Goal: Task Accomplishment & Management: Complete application form

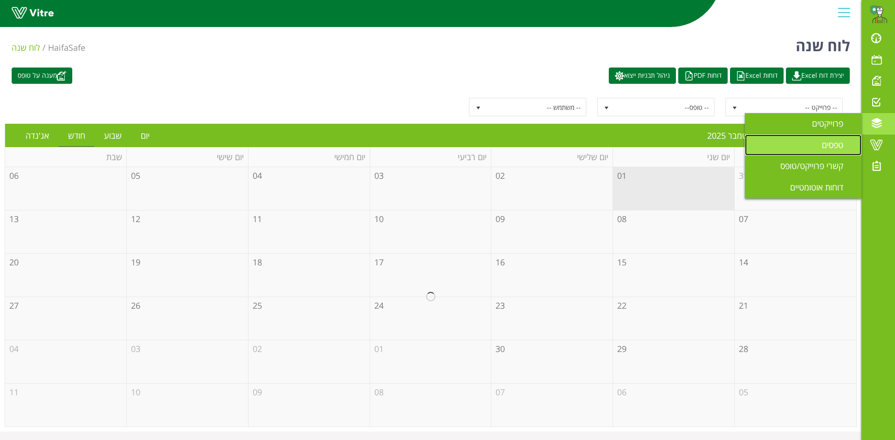
click at [845, 138] on link "טפסים" at bounding box center [803, 145] width 116 height 21
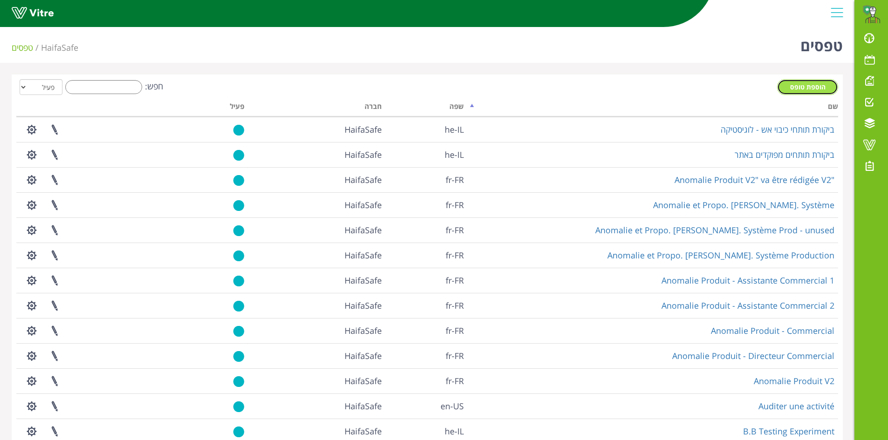
click at [801, 88] on span "הוספת טופס" at bounding box center [807, 86] width 35 height 9
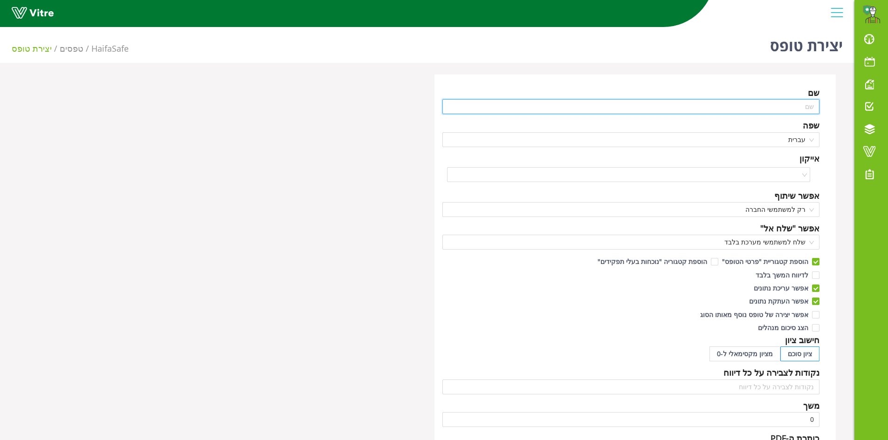
click at [781, 109] on input "text" at bounding box center [630, 106] width 377 height 15
paste input "[PERSON_NAME] IT/OT"
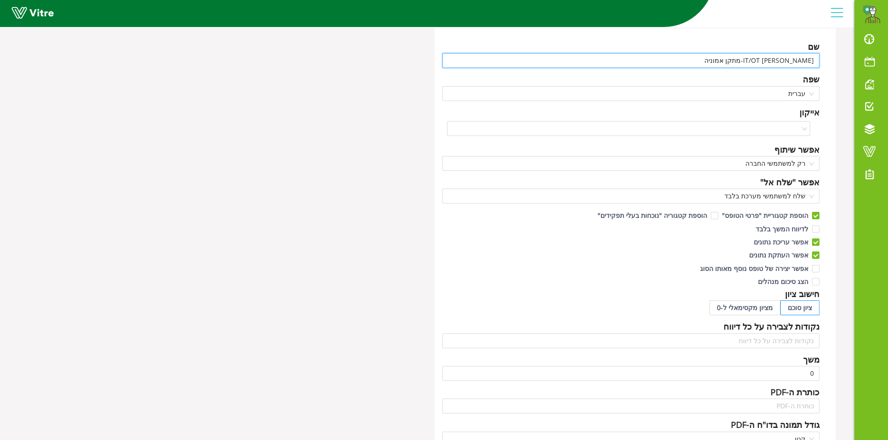
scroll to position [47, 0]
click at [788, 164] on span "רק למשתמשי החברה" at bounding box center [631, 163] width 366 height 14
type input "צ'ק ליסט IT/OT-מתקן אמוניה"
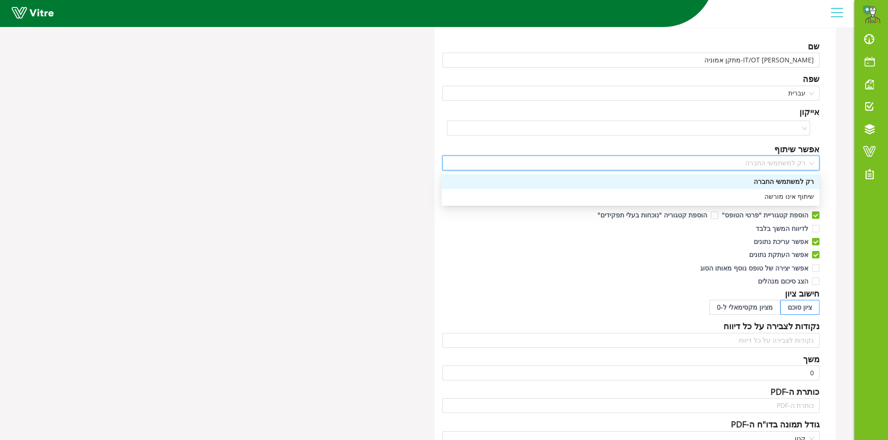
click at [788, 164] on span "רק למשתמשי החברה" at bounding box center [631, 163] width 366 height 14
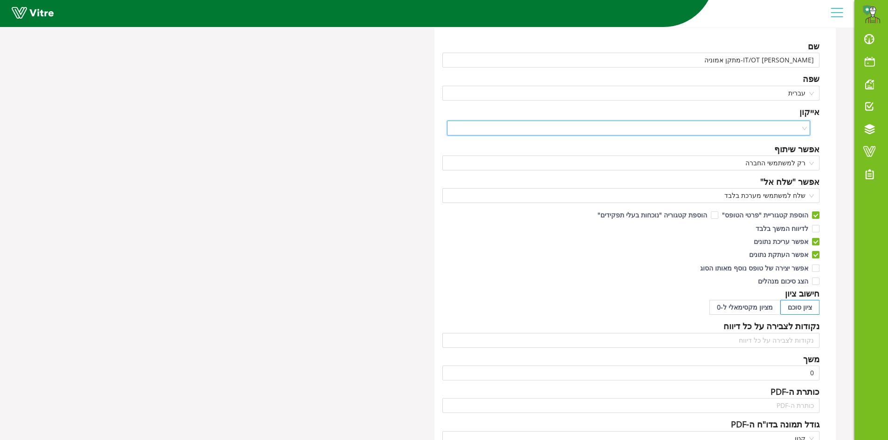
click at [788, 130] on input "search" at bounding box center [625, 128] width 346 height 14
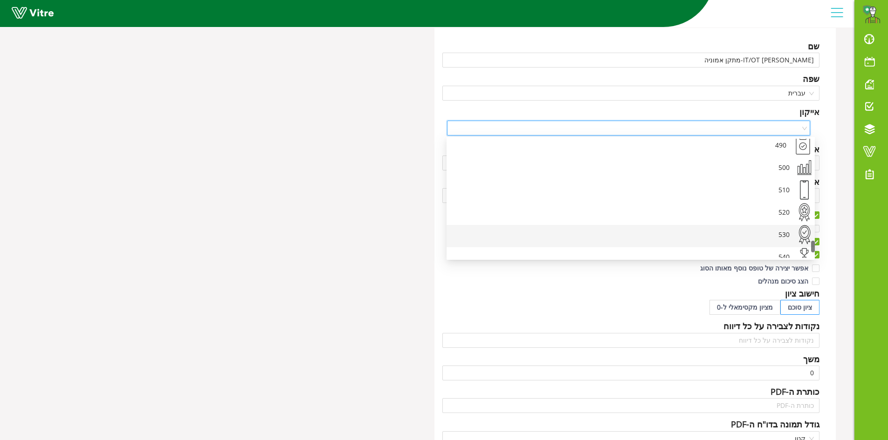
scroll to position [1082, 0]
click at [780, 223] on div "550" at bounding box center [622, 223] width 338 height 23
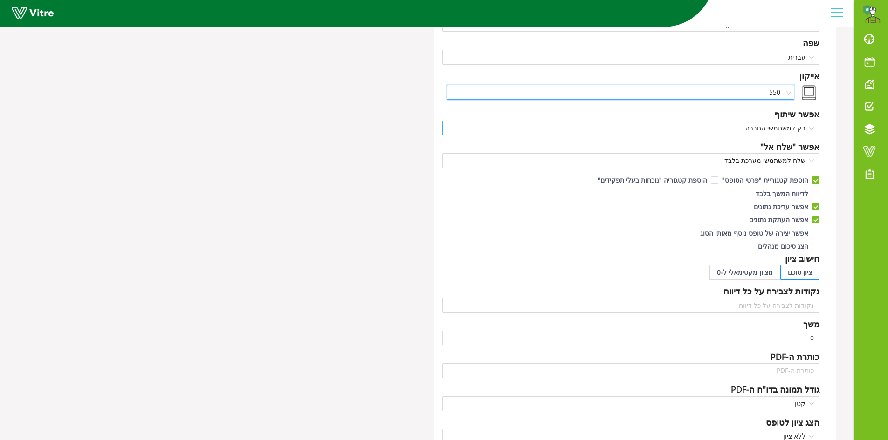
scroll to position [93, 0]
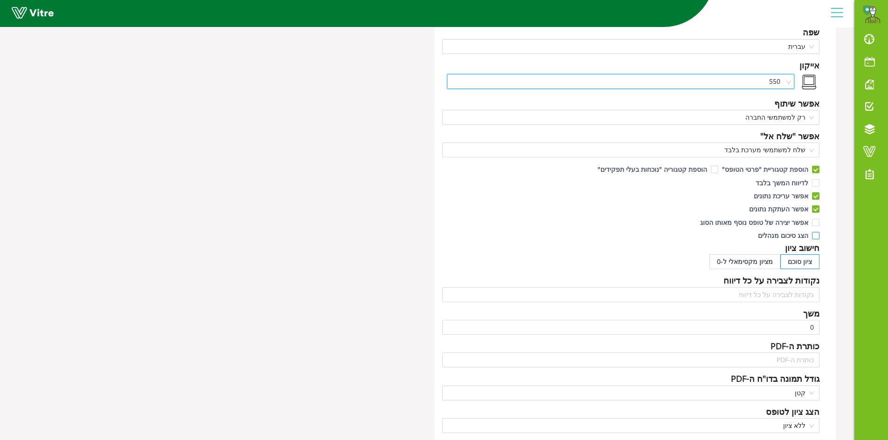
click at [816, 234] on input "הצג סיכום מנהלים" at bounding box center [815, 238] width 8 height 8
checkbox input "true"
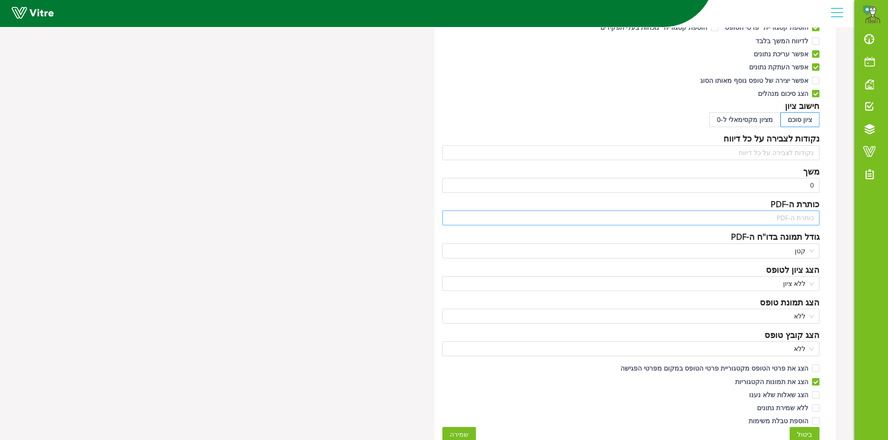
scroll to position [243, 0]
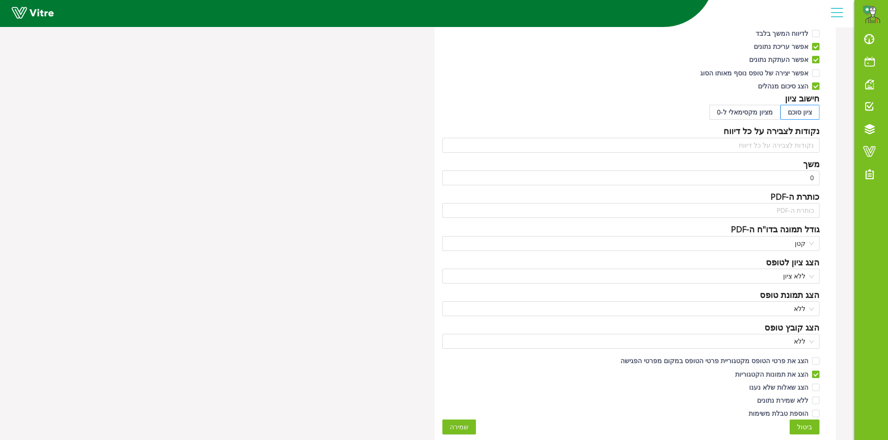
click at [463, 427] on span "שמירה" at bounding box center [459, 427] width 19 height 10
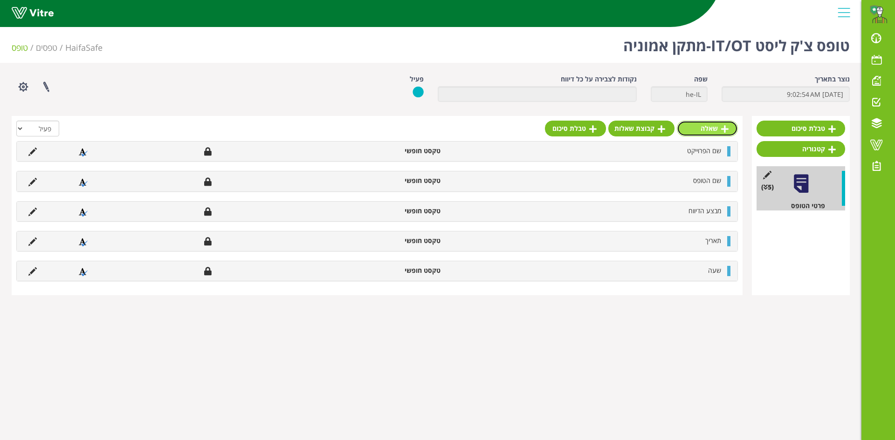
click at [704, 132] on link "שאלה" at bounding box center [707, 129] width 61 height 16
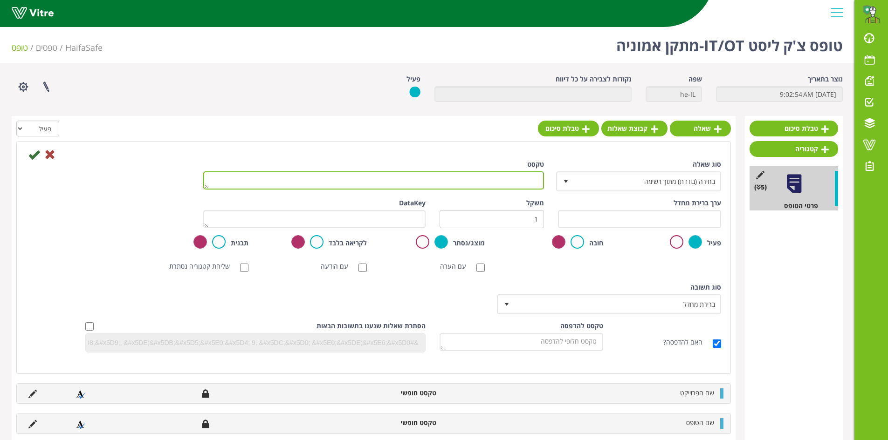
click at [521, 186] on textarea "טקסט" at bounding box center [373, 180] width 341 height 18
click at [521, 185] on textarea "טקסט" at bounding box center [373, 180] width 341 height 18
paste textarea "2. בדיקת חדרים נעולים - חדר בקרה"
drag, startPoint x: 523, startPoint y: 177, endPoint x: 550, endPoint y: 176, distance: 26.6
click at [550, 176] on div "טקסט 2. בדיקת חדרים נעולים - חדר בקרה" at bounding box center [373, 178] width 355 height 37
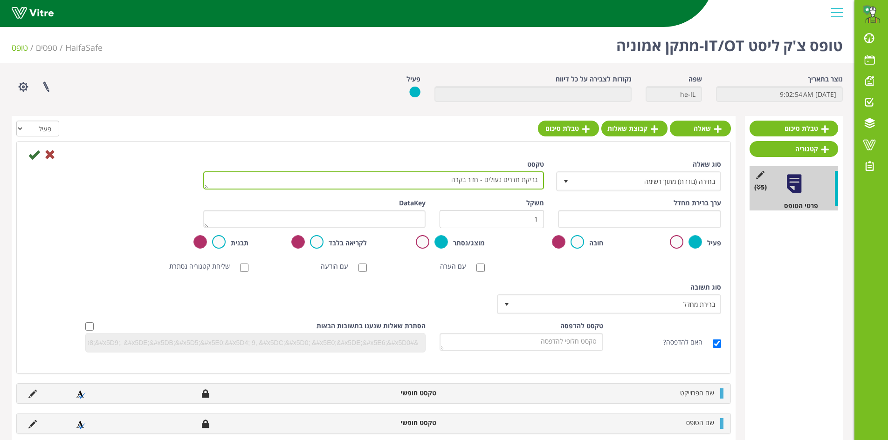
type textarea "2. בדיקת חדרים נעולים - חדר בקרה"
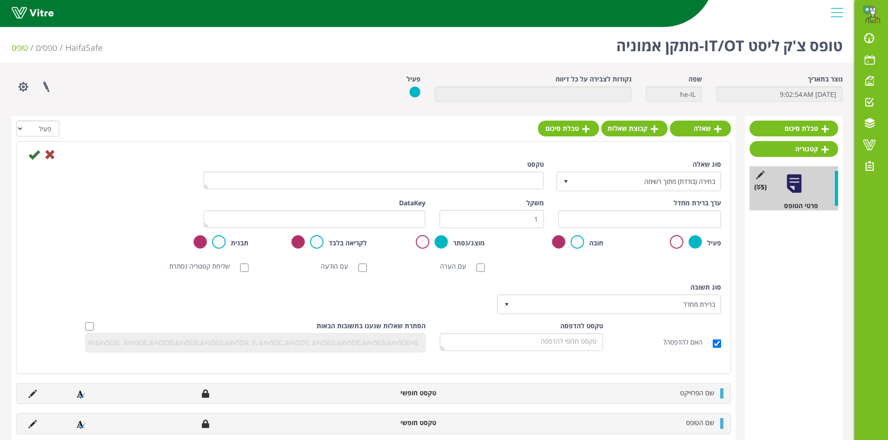
click at [507, 170] on div "טקסט" at bounding box center [373, 175] width 341 height 30
click at [510, 156] on div at bounding box center [373, 154] width 709 height 11
click at [504, 153] on div at bounding box center [373, 154] width 709 height 11
click at [51, 154] on icon at bounding box center [49, 154] width 11 height 11
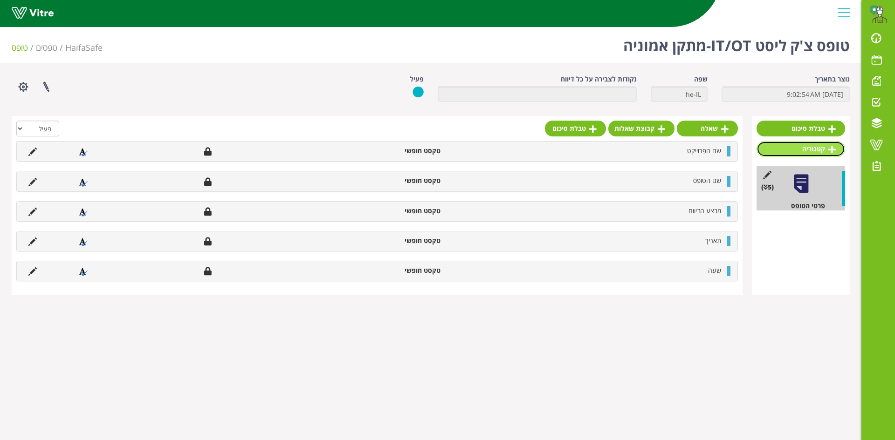
click at [799, 149] on link "קטגוריה" at bounding box center [800, 149] width 89 height 16
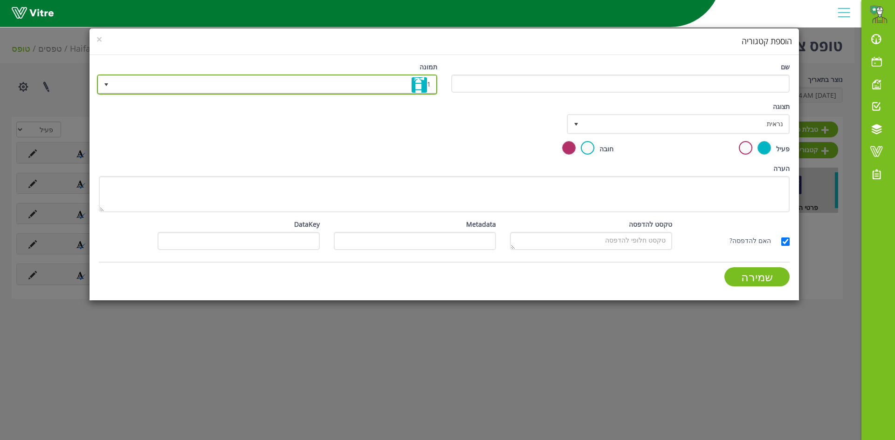
click at [273, 76] on span "1" at bounding box center [276, 84] width 322 height 17
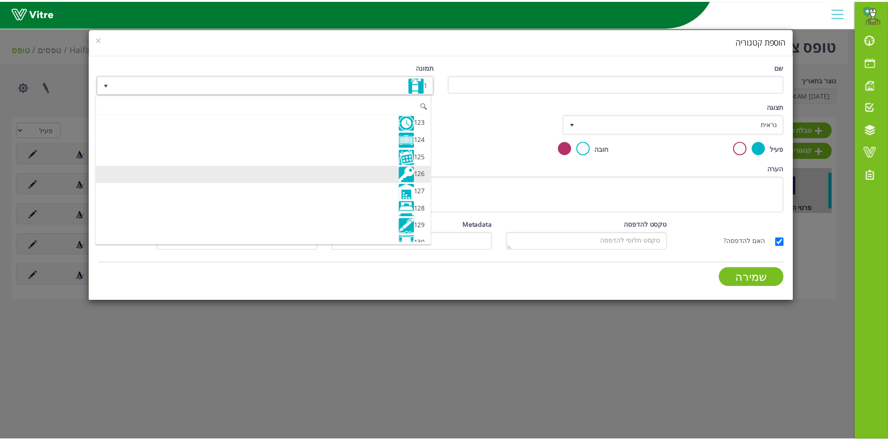
scroll to position [2088, 0]
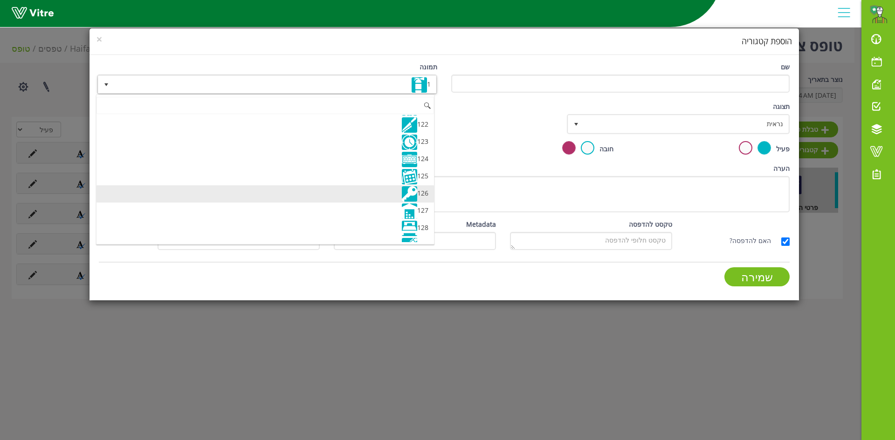
click at [407, 196] on img at bounding box center [409, 193] width 15 height 15
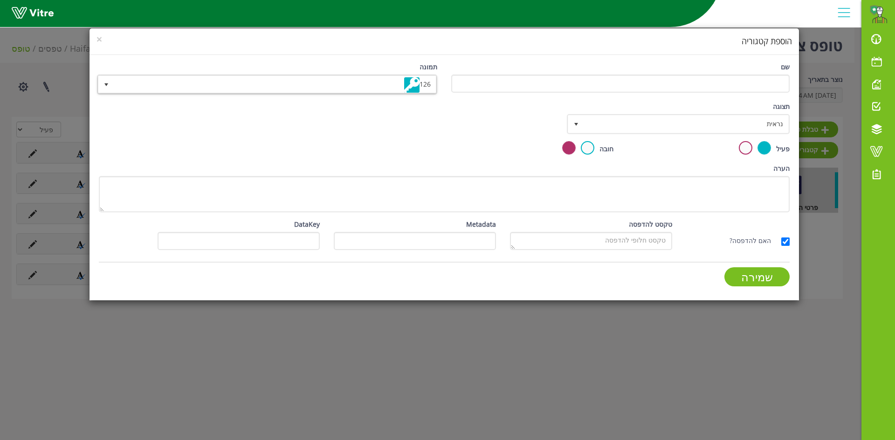
click at [570, 74] on div "שם" at bounding box center [620, 77] width 338 height 31
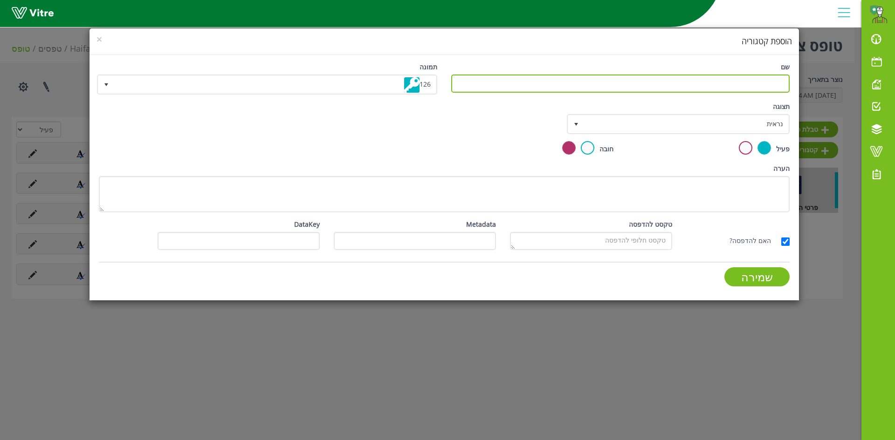
click at [575, 84] on input "שם" at bounding box center [620, 84] width 338 height 18
type input "ג"
click at [575, 83] on input "טופס צ'ק ליסט IT/" at bounding box center [620, 84] width 338 height 18
type input "טופס צ'ק ליסט IT/OT- מתקן אמוניה"
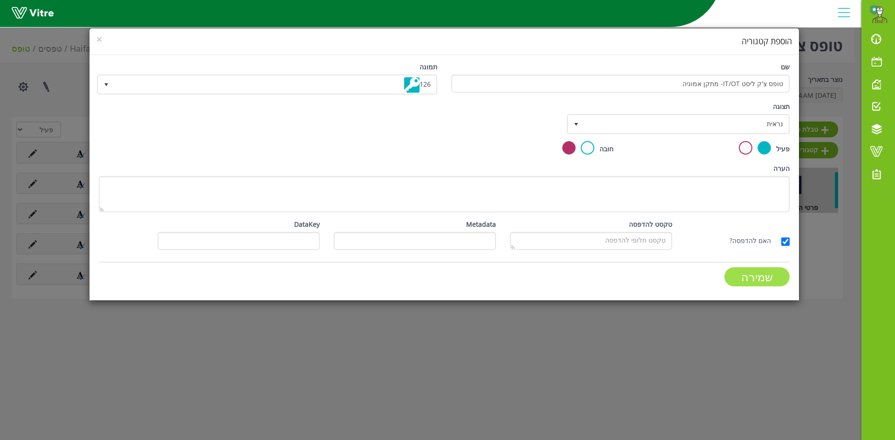
click at [736, 278] on input "שמירה" at bounding box center [756, 276] width 65 height 19
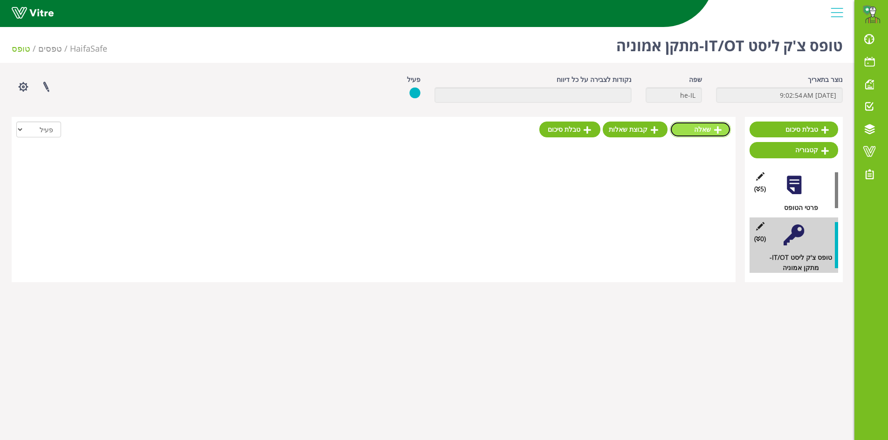
click at [701, 130] on link "שאלה" at bounding box center [700, 130] width 61 height 16
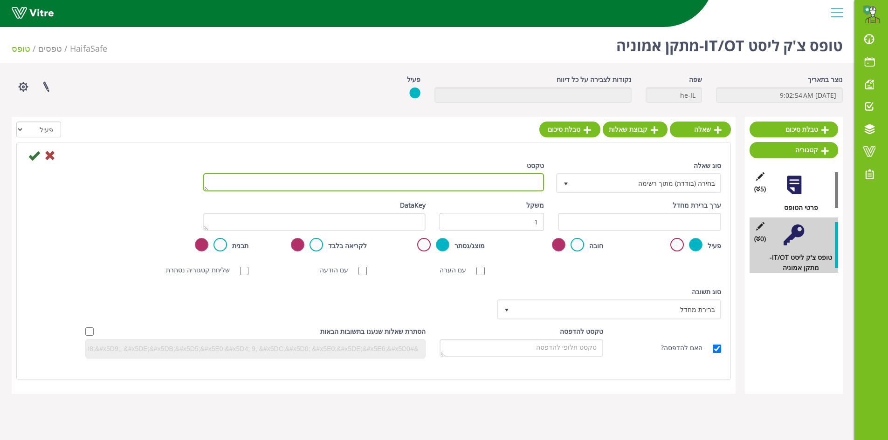
click at [533, 181] on textarea "טקסט" at bounding box center [373, 182] width 341 height 18
paste textarea "בדיקת חדרים נעולים - חדר בקרה"
type textarea "בדיקת חדרים נעולים - חדר בקרה"
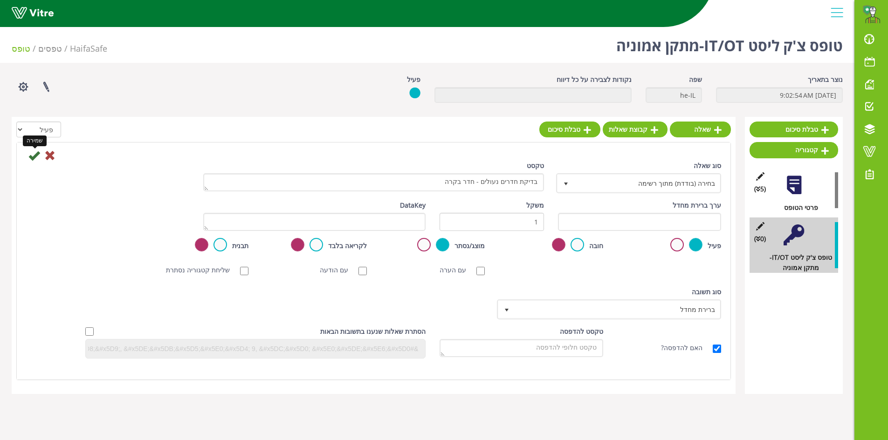
click at [36, 159] on icon at bounding box center [33, 155] width 11 height 11
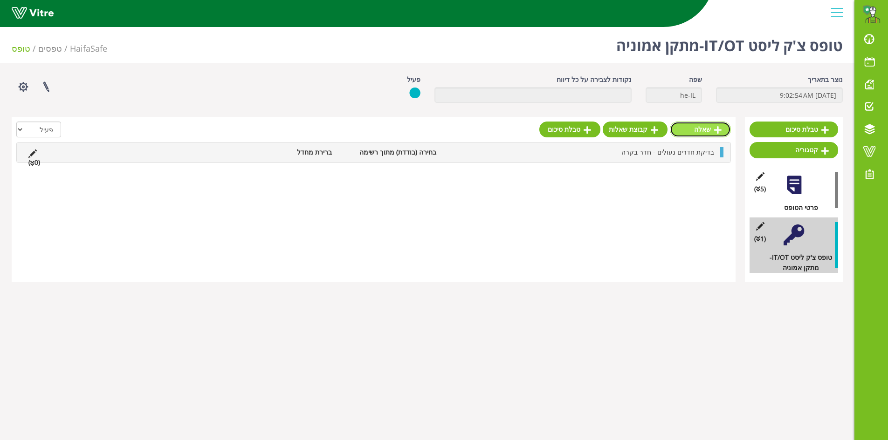
click at [702, 131] on link "שאלה" at bounding box center [700, 130] width 61 height 16
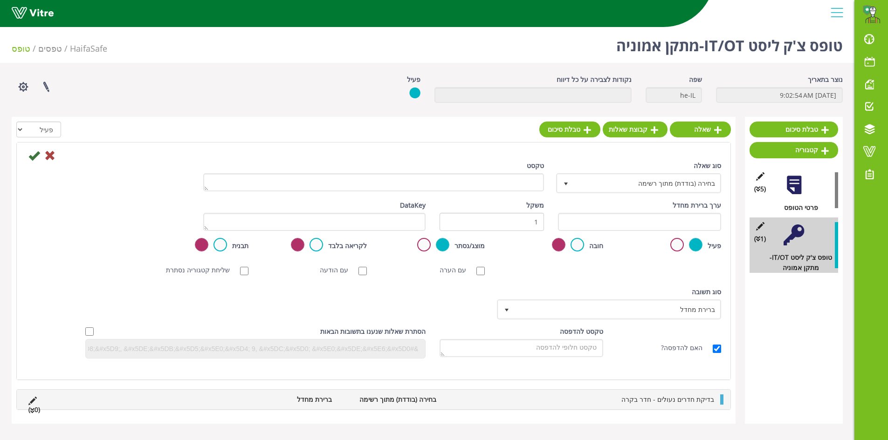
click at [547, 178] on div "טקסט" at bounding box center [373, 180] width 355 height 38
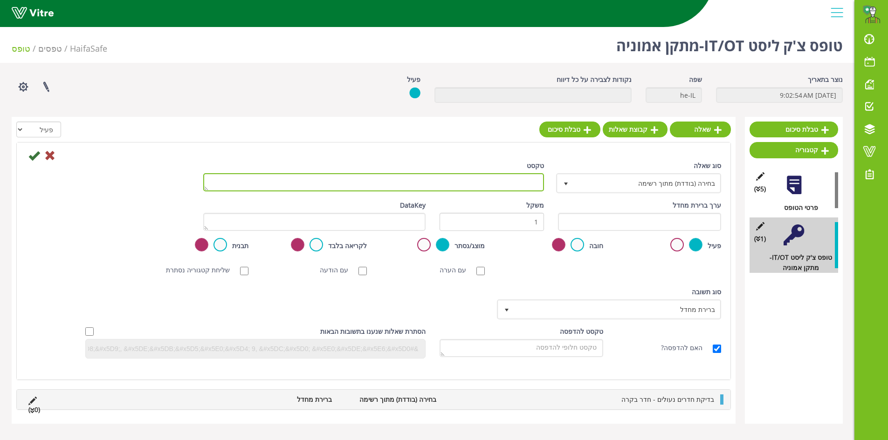
click at [538, 181] on textarea "טקסט" at bounding box center [373, 182] width 341 height 18
paste textarea "בדיקת חדרים נעולים - חדר בקרה"
click at [463, 183] on textarea "בדיקת חדרים נעולים - חדר בקרה" at bounding box center [373, 182] width 341 height 18
type textarea "בדיקת חדרים נעולים - חדר סימולטור"
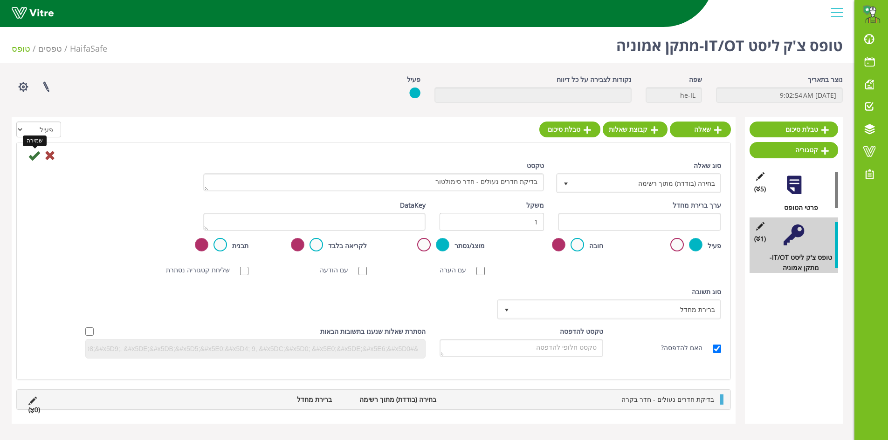
click at [34, 157] on icon at bounding box center [33, 155] width 11 height 11
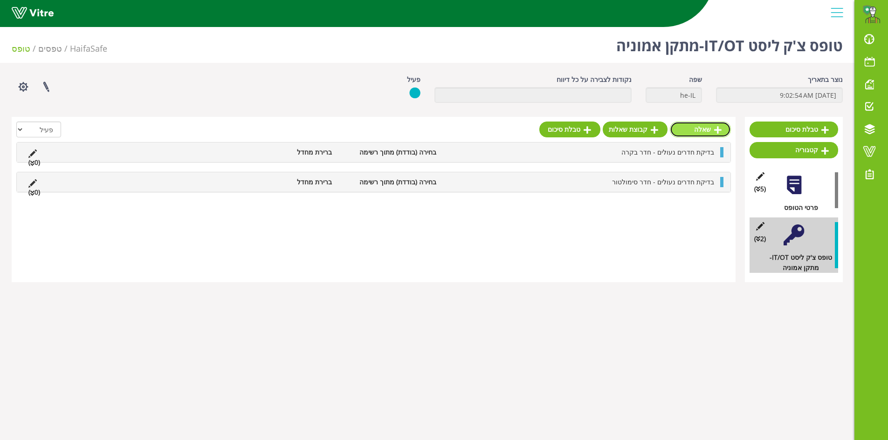
click at [704, 130] on link "שאלה" at bounding box center [700, 130] width 61 height 16
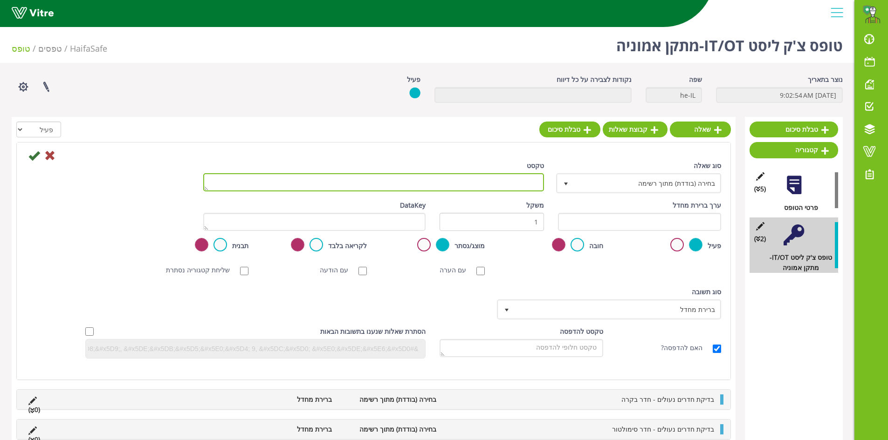
click at [504, 186] on textarea "טקסט" at bounding box center [373, 182] width 341 height 18
paste textarea "בדיקת חדרים נעולים - חדר בקרה"
click at [461, 185] on textarea "בדיקת חדרים נעולים - חדר בקרה" at bounding box center [373, 182] width 341 height 18
type textarea "בדיקת חדרים נעולים - חדר מכשור"
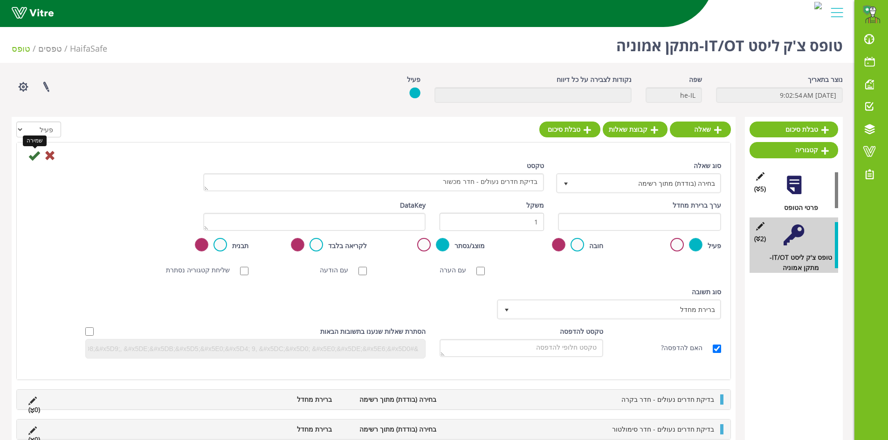
click at [31, 158] on icon at bounding box center [33, 155] width 11 height 11
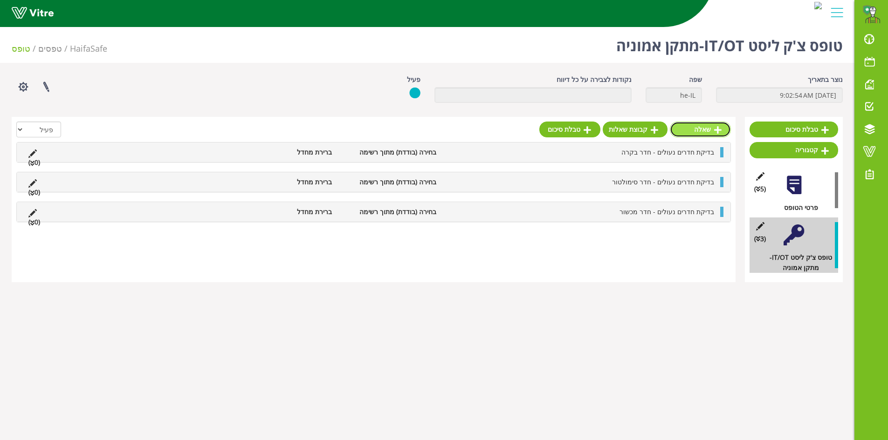
click at [690, 130] on link "שאלה" at bounding box center [700, 130] width 61 height 16
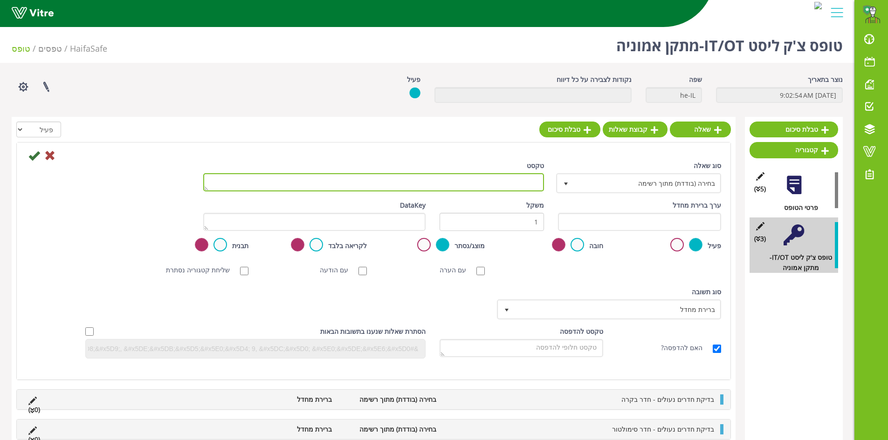
click at [524, 183] on textarea "טקסט" at bounding box center [373, 182] width 341 height 18
type textarea "האם בוצעו עבודות במהלך היום?"
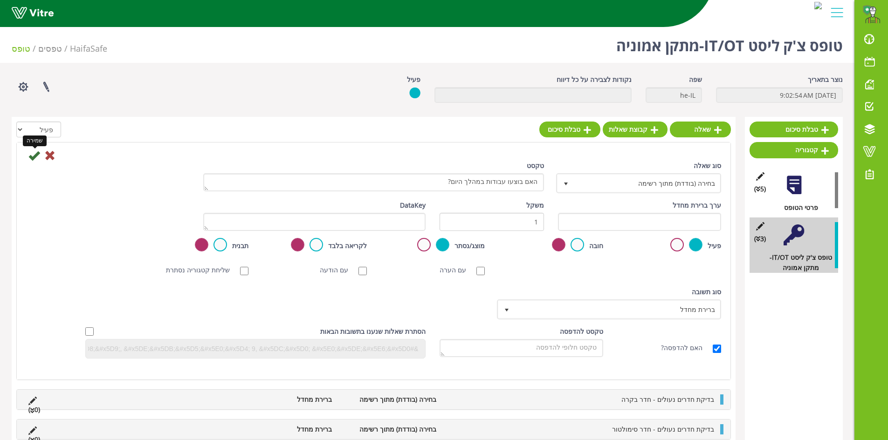
click at [33, 160] on icon at bounding box center [33, 155] width 11 height 11
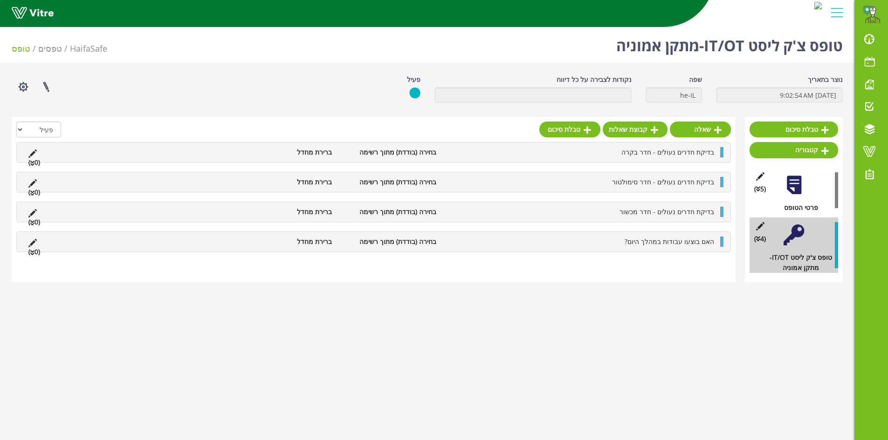
click at [34, 159] on li "(0 )" at bounding box center [34, 163] width 21 height 10
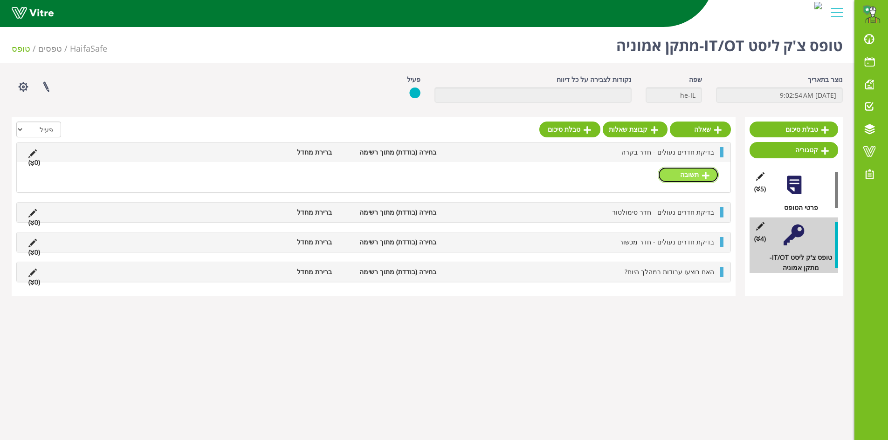
click at [681, 177] on link "תשובה" at bounding box center [687, 175] width 61 height 16
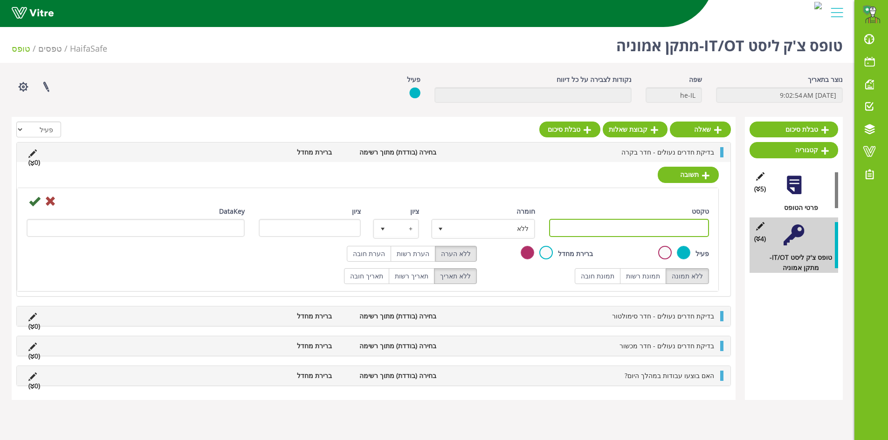
click at [675, 230] on input "טקסט" at bounding box center [629, 228] width 160 height 18
click at [675, 230] on input "תקין" at bounding box center [629, 228] width 160 height 18
click at [635, 221] on input "תקין" at bounding box center [629, 228] width 160 height 18
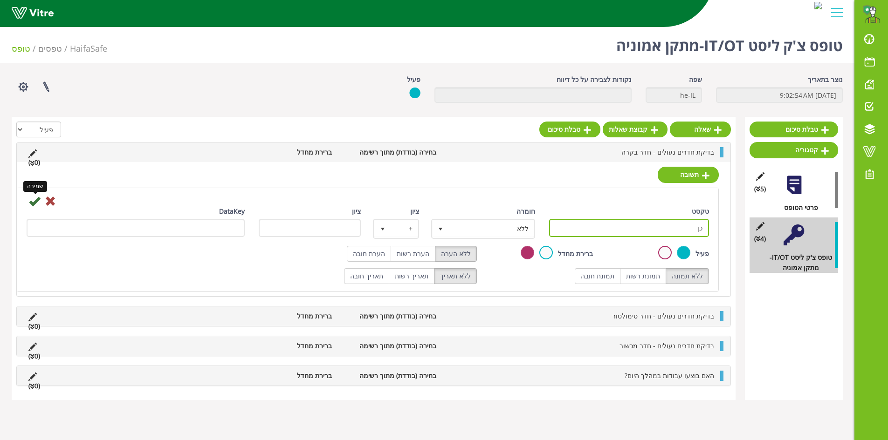
type input "כן"
click at [37, 199] on icon at bounding box center [34, 201] width 11 height 11
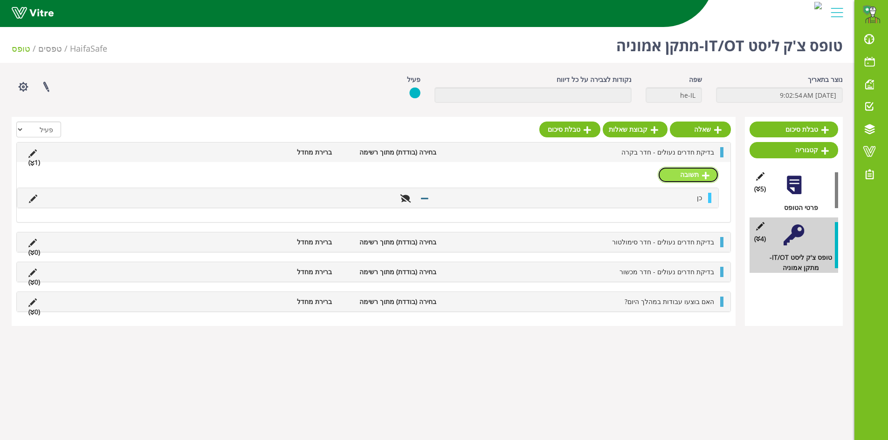
click at [684, 173] on link "תשובה" at bounding box center [687, 175] width 61 height 16
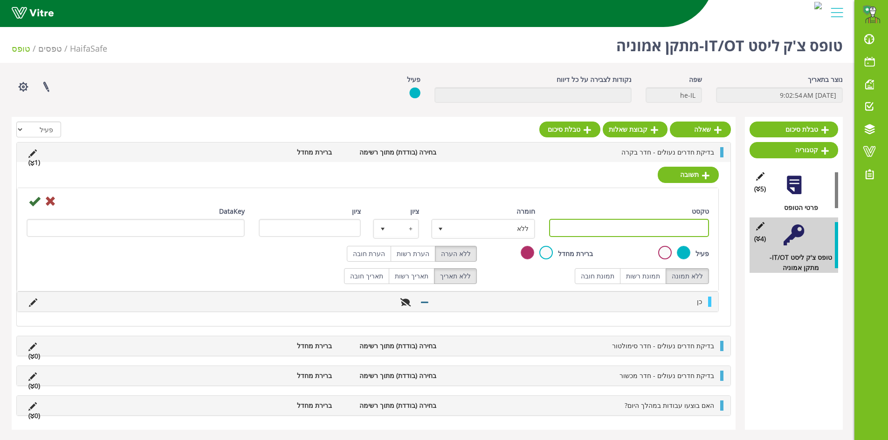
click at [673, 225] on input "טקסט" at bounding box center [629, 228] width 160 height 18
type input "לא"
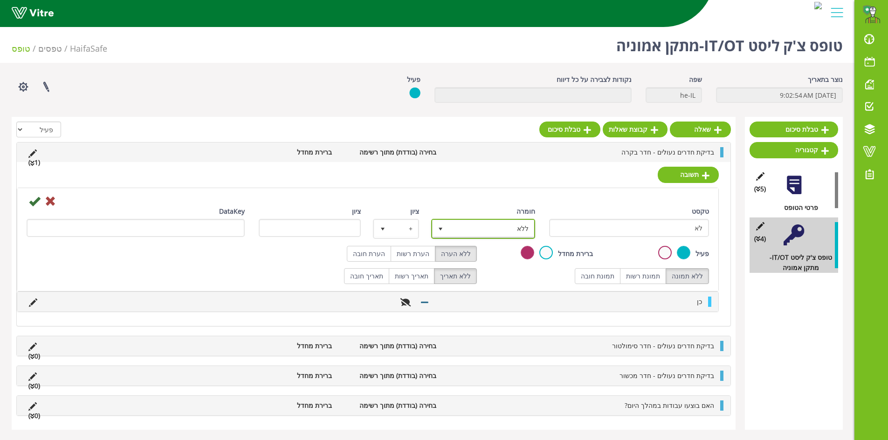
click at [526, 226] on span "ללא" at bounding box center [491, 228] width 85 height 17
click at [514, 277] on li "ליקוי" at bounding box center [474, 279] width 101 height 16
type input "1"
radio input "true"
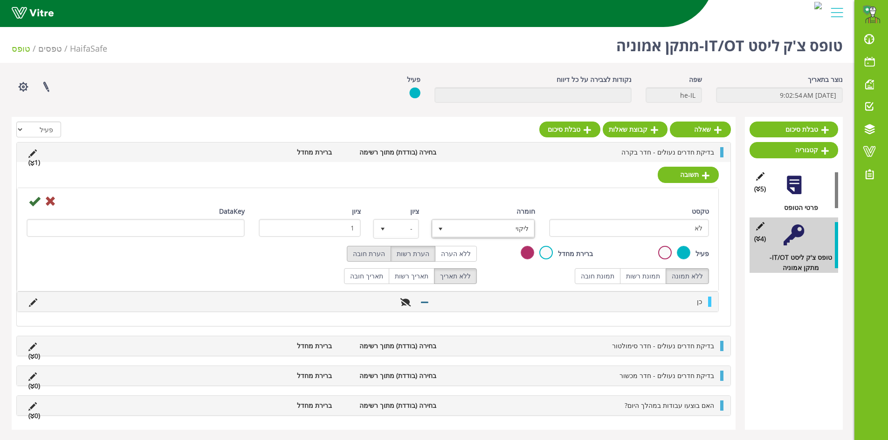
click at [388, 253] on label "הערת חובה" at bounding box center [369, 254] width 44 height 16
radio input "true"
click at [38, 205] on icon at bounding box center [34, 201] width 11 height 11
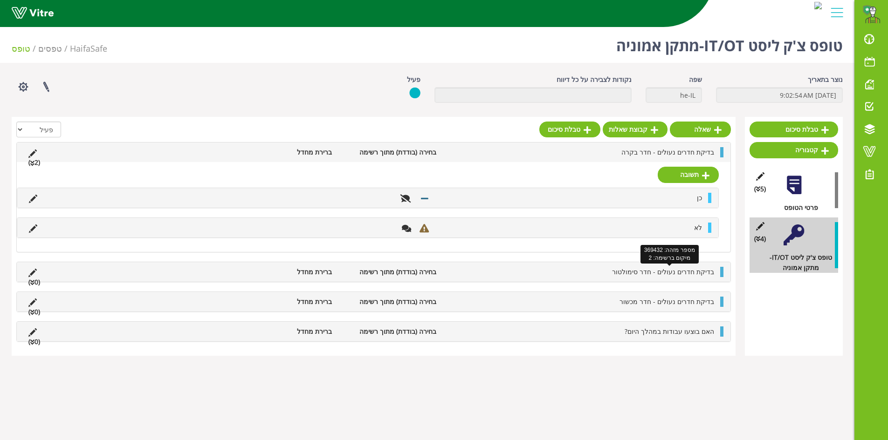
click at [710, 273] on span "בדיקת חדרים נעולים - חדר סימולטור" at bounding box center [663, 271] width 102 height 9
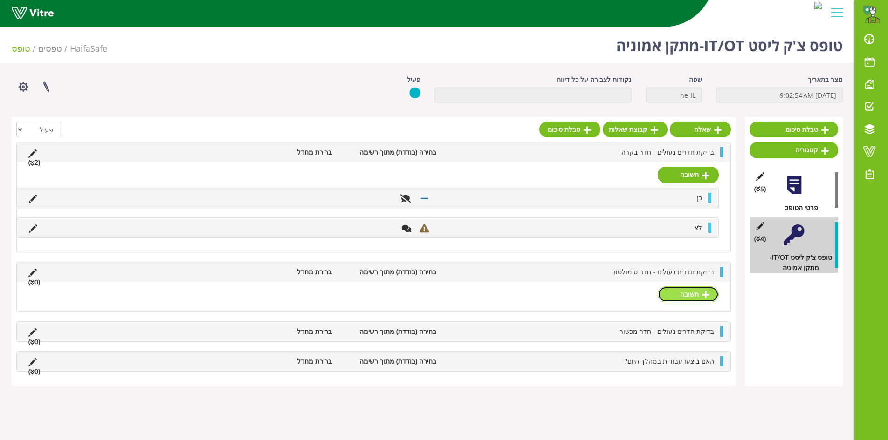
click at [694, 293] on link "תשובה" at bounding box center [687, 295] width 61 height 16
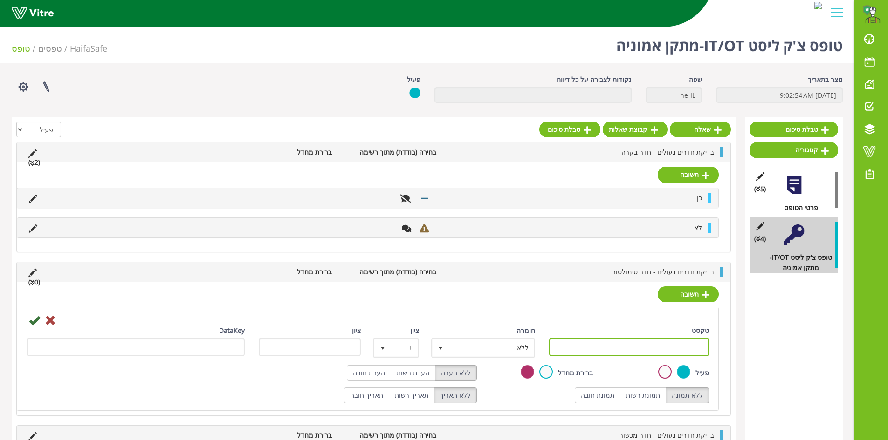
click at [668, 347] on input "טקסט" at bounding box center [629, 347] width 160 height 18
type input "כן"
click at [38, 319] on icon at bounding box center [34, 320] width 11 height 11
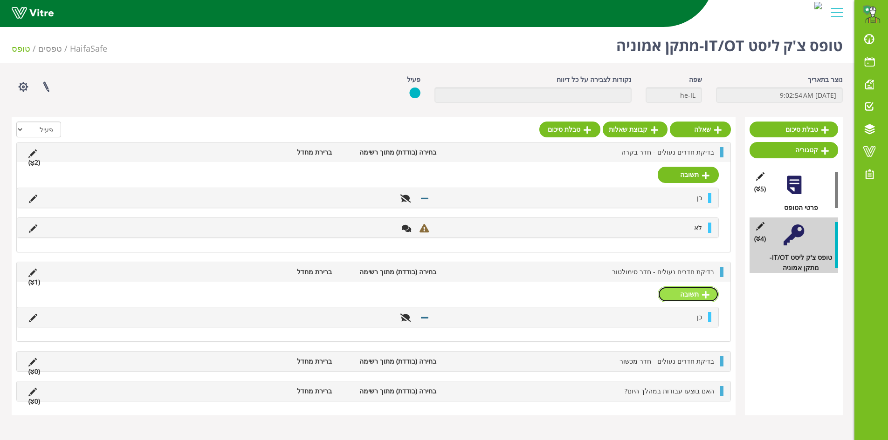
click at [678, 298] on link "תשובה" at bounding box center [687, 295] width 61 height 16
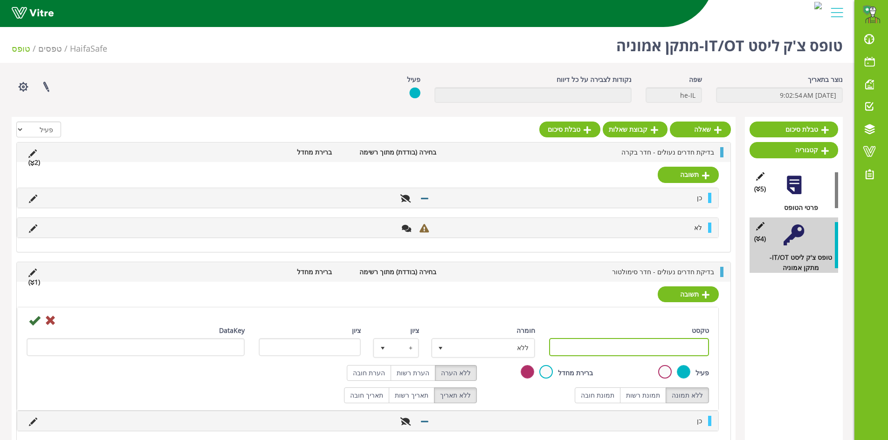
click at [671, 347] on input "טקסט" at bounding box center [629, 347] width 160 height 18
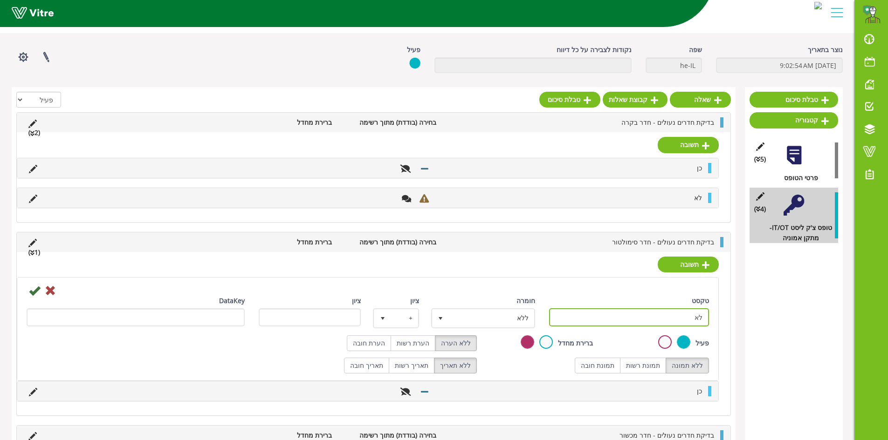
scroll to position [47, 0]
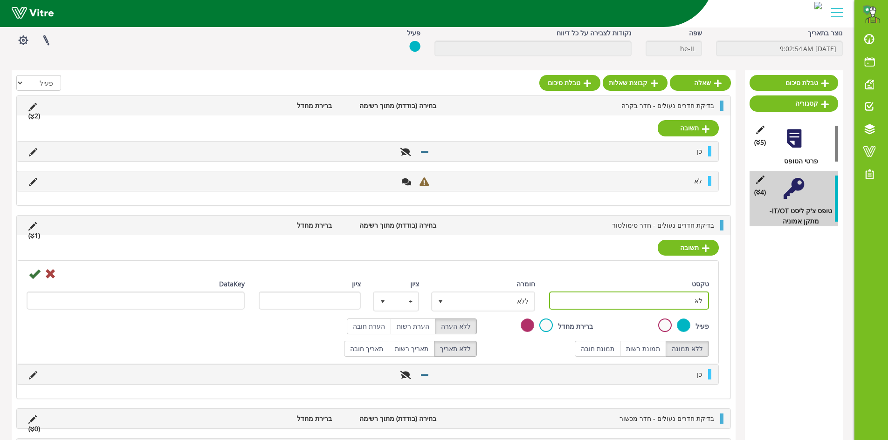
type input "לא"
click at [349, 321] on div "ללא הערה הערת רשות הערת חובה" at bounding box center [368, 327] width 232 height 16
click at [360, 326] on label "הערת חובה" at bounding box center [369, 327] width 44 height 16
radio input "true"
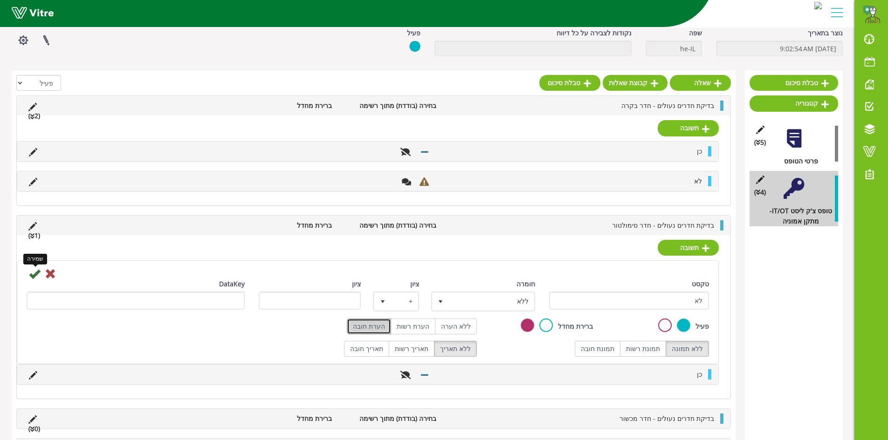
click at [38, 275] on icon at bounding box center [34, 273] width 11 height 11
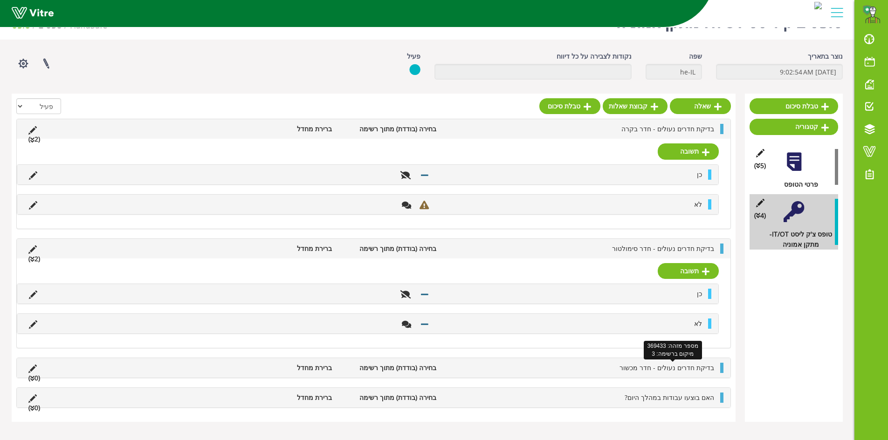
click at [703, 370] on span "בדיקת חדרים נעולים - חדר מכשור" at bounding box center [666, 367] width 95 height 9
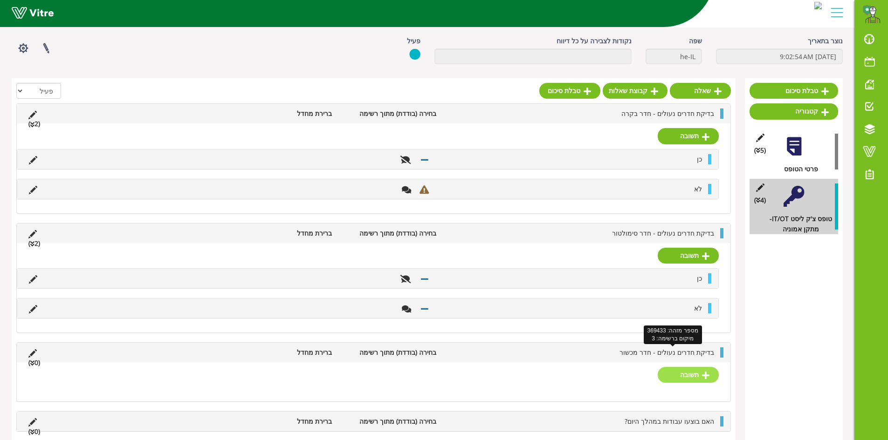
scroll to position [35, 0]
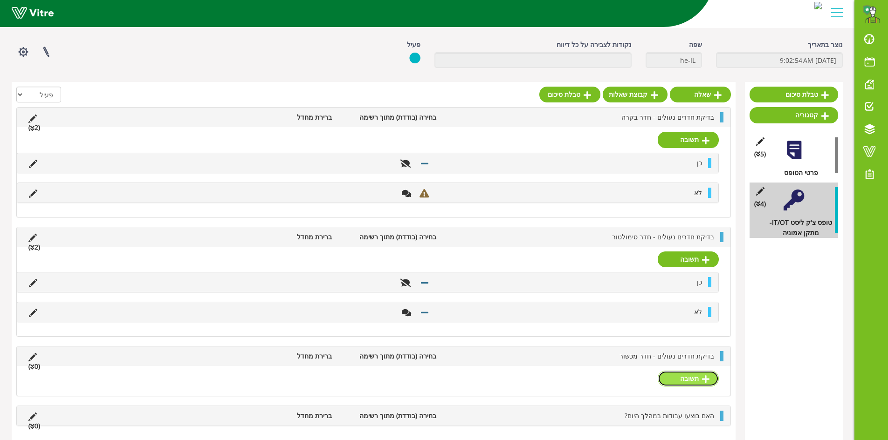
click at [687, 376] on link "תשובה" at bounding box center [687, 379] width 61 height 16
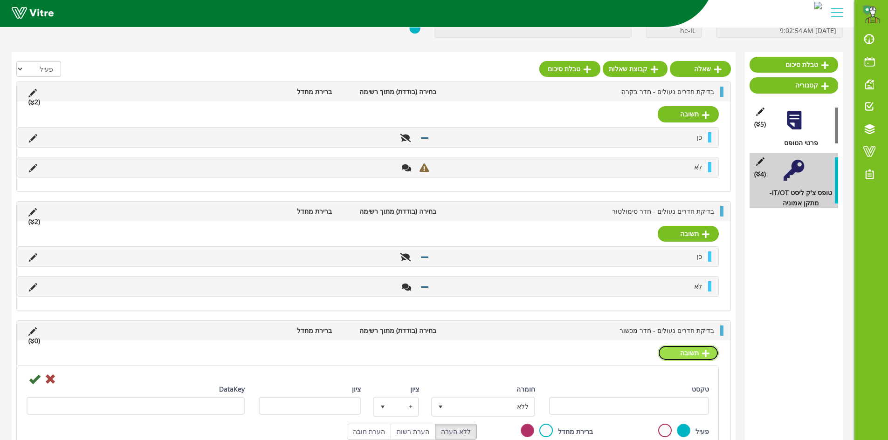
scroll to position [82, 0]
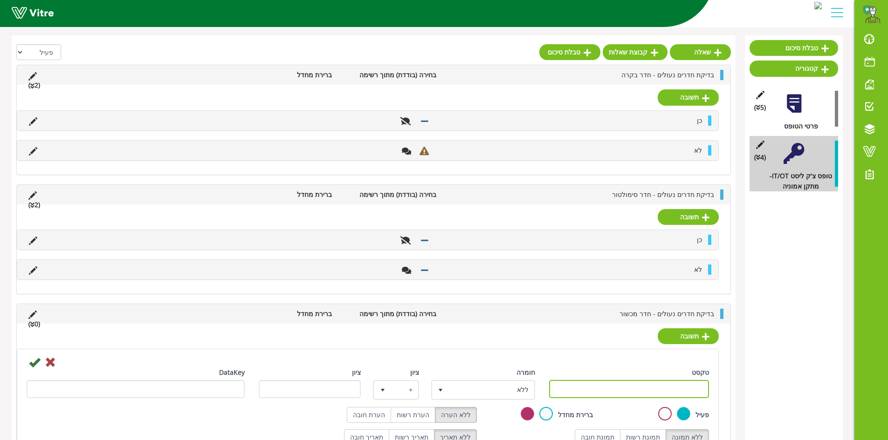
click at [658, 387] on input "טקסט" at bounding box center [629, 389] width 160 height 18
type input "כן"
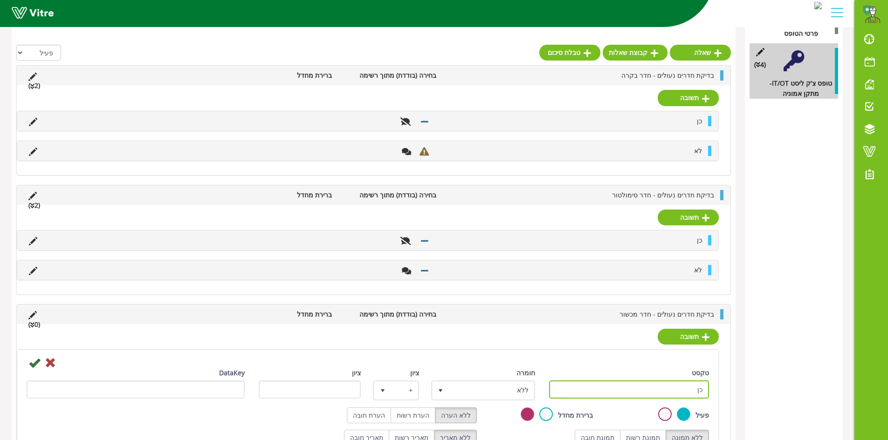
scroll to position [175, 0]
click at [426, 413] on label "הערת רשות" at bounding box center [412, 415] width 45 height 16
radio input "true"
click at [457, 414] on label "ללא הערה" at bounding box center [456, 415] width 42 height 16
radio input "true"
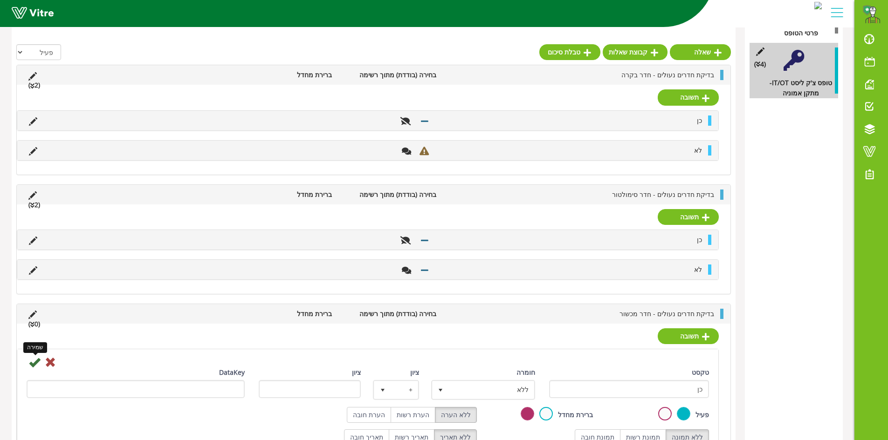
click at [38, 365] on icon at bounding box center [34, 362] width 11 height 11
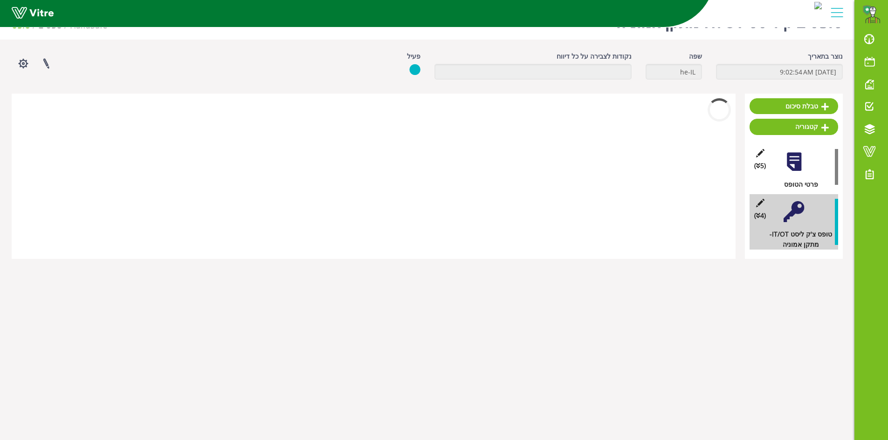
scroll to position [65, 0]
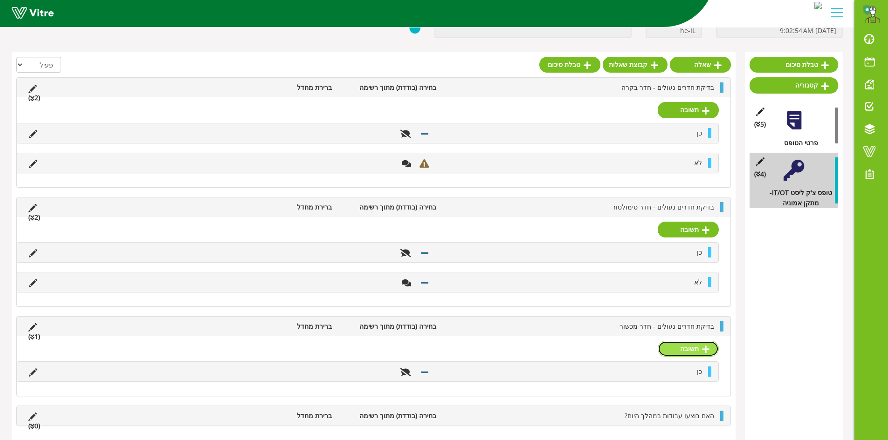
click at [689, 349] on link "תשובה" at bounding box center [687, 349] width 61 height 16
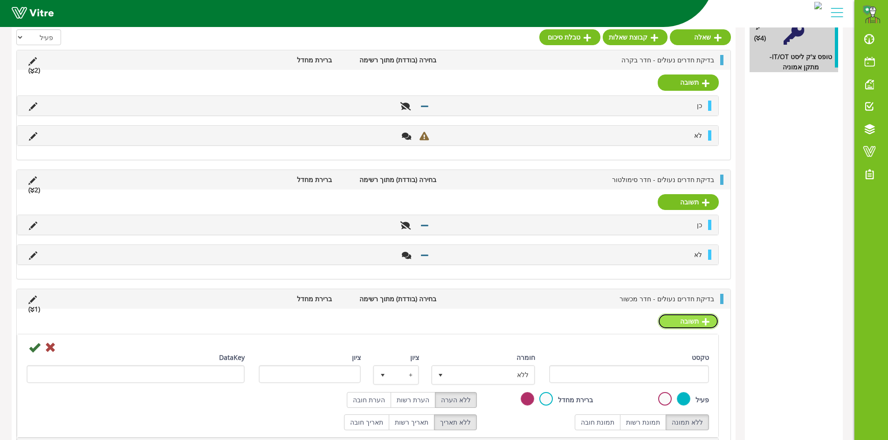
scroll to position [205, 0]
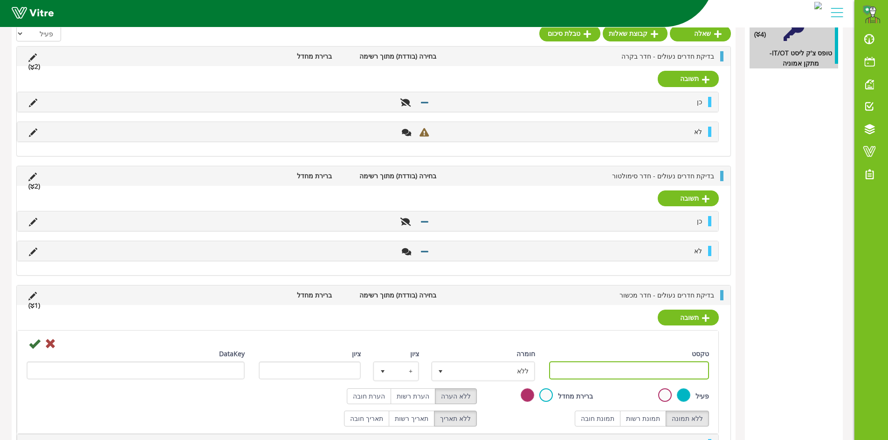
click at [683, 377] on input "טקסט" at bounding box center [629, 371] width 160 height 18
type input "לא"
click at [533, 367] on span "ללא" at bounding box center [491, 371] width 85 height 17
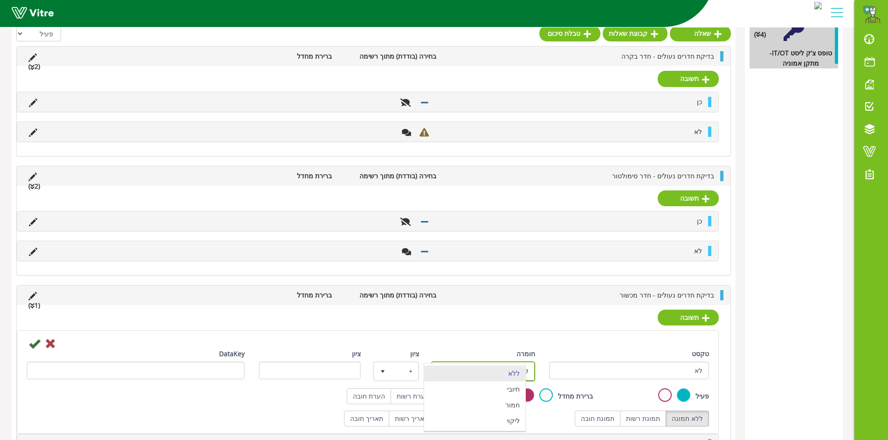
click at [533, 365] on span "ללא" at bounding box center [491, 371] width 85 height 17
click at [524, 367] on span "ללא" at bounding box center [491, 371] width 85 height 17
click at [510, 418] on li "ליקוי" at bounding box center [474, 421] width 101 height 16
type input "1"
radio input "true"
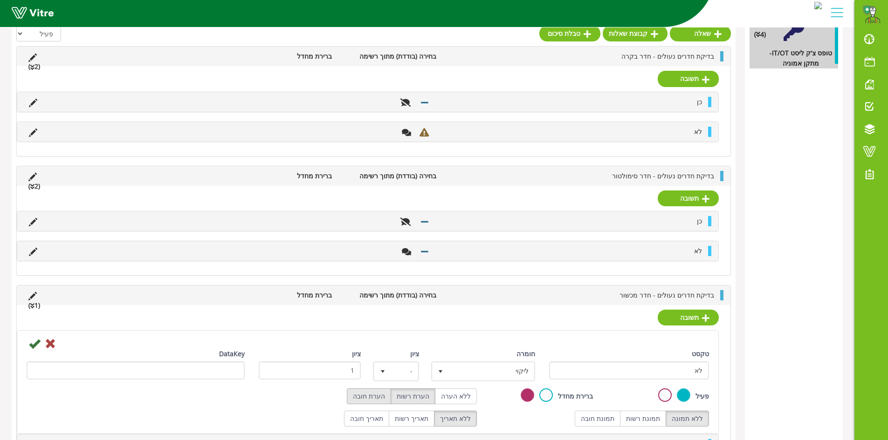
click at [391, 399] on label "הערת חובה" at bounding box center [369, 397] width 44 height 16
radio input "true"
click at [29, 347] on icon at bounding box center [34, 343] width 11 height 11
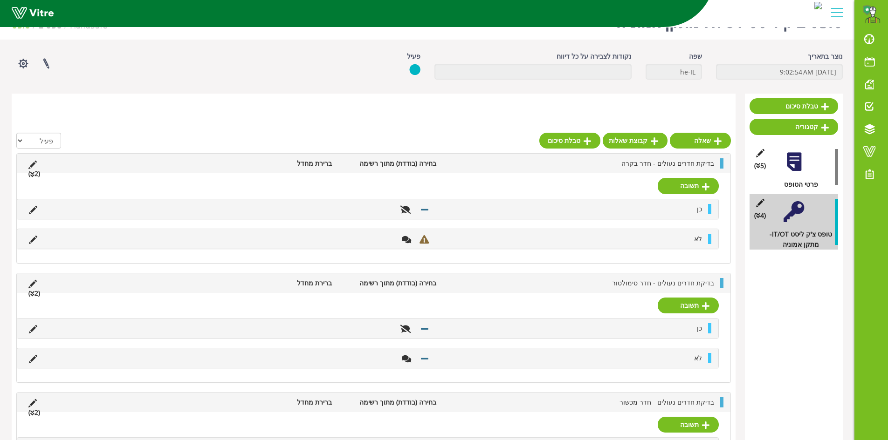
scroll to position [198, 0]
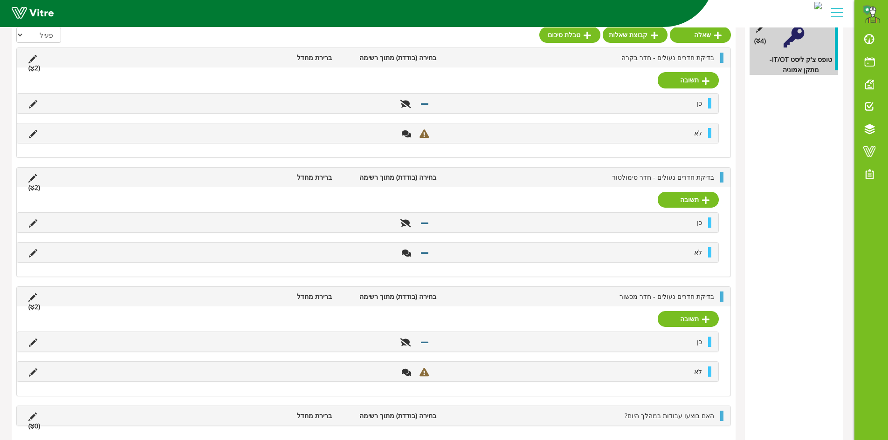
click at [35, 259] on div "לא" at bounding box center [367, 253] width 701 height 20
click at [34, 256] on icon at bounding box center [33, 253] width 8 height 8
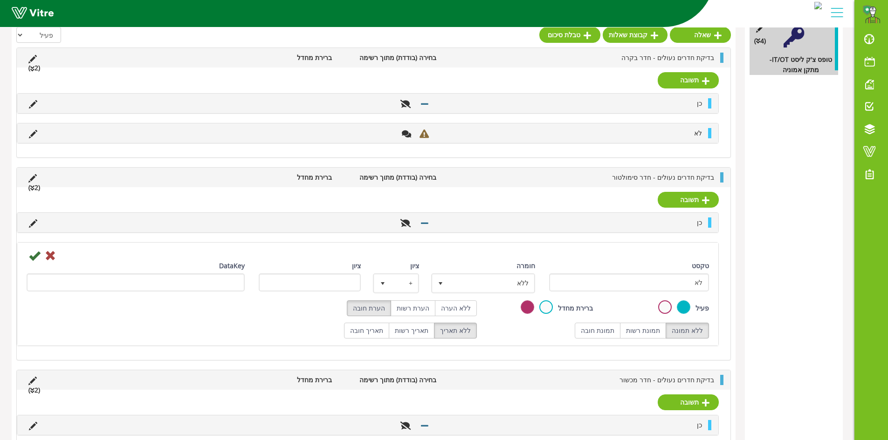
scroll to position [205, 0]
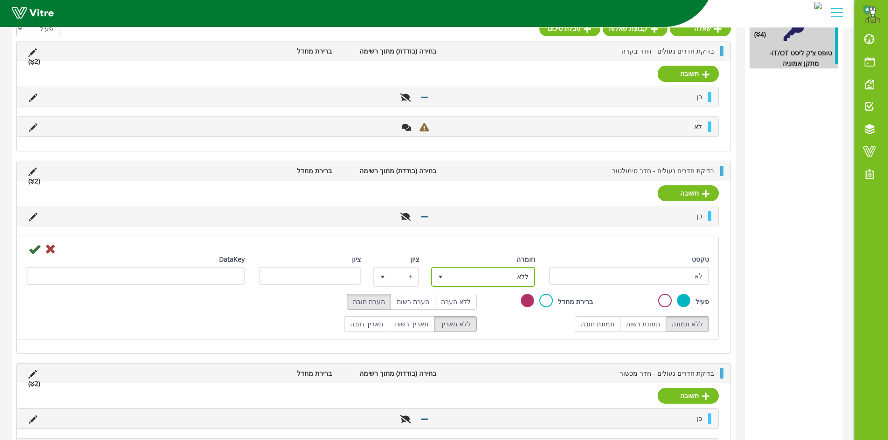
click at [498, 278] on span "ללא" at bounding box center [491, 276] width 85 height 17
click at [504, 324] on li "ליקוי" at bounding box center [474, 327] width 101 height 16
type input "1"
radio input "true"
click at [388, 303] on label "הערת חובה" at bounding box center [369, 302] width 44 height 16
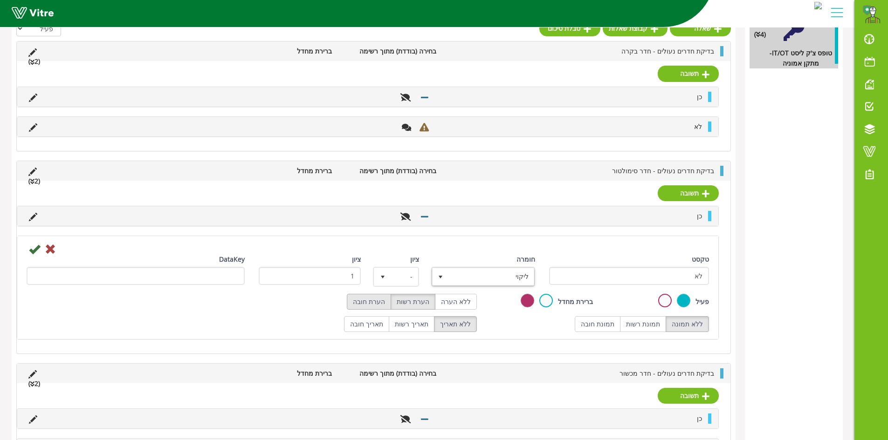
radio input "true"
click at [35, 252] on icon at bounding box center [34, 249] width 11 height 11
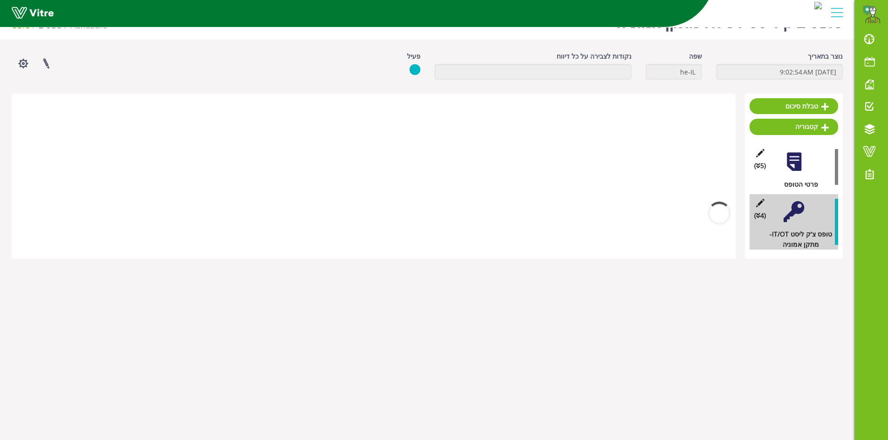
scroll to position [198, 0]
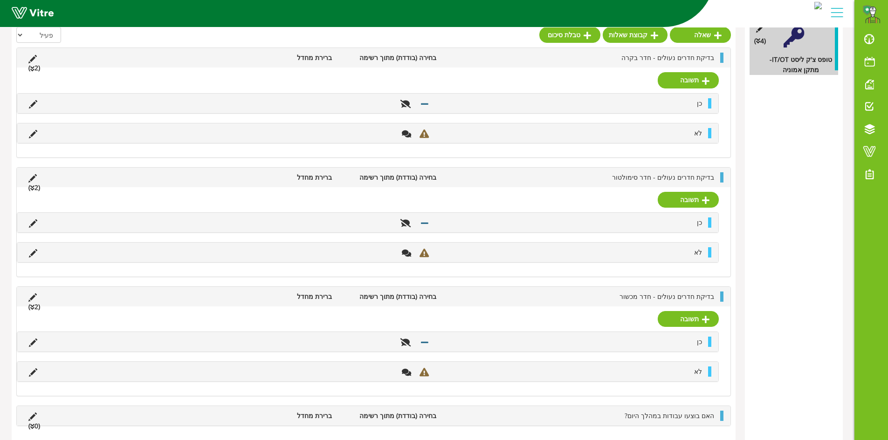
click at [712, 421] on div "האם בוצעו עבודות במהלך היום? בחירה (בודדת) מתוך רשימה ברירת מחדל (0 )" at bounding box center [373, 416] width 713 height 20
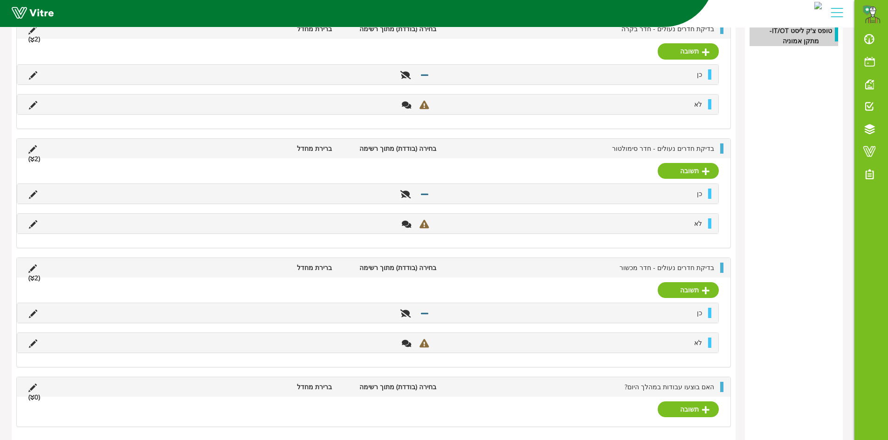
scroll to position [228, 0]
click at [669, 397] on div "תשובה" at bounding box center [373, 411] width 713 height 30
click at [672, 399] on div "תשובה" at bounding box center [373, 411] width 713 height 30
click at [674, 404] on link "תשובה" at bounding box center [687, 409] width 61 height 16
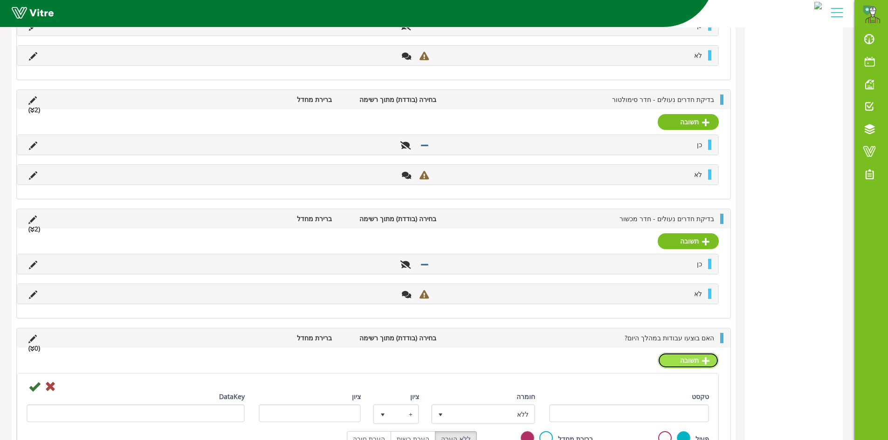
scroll to position [321, 0]
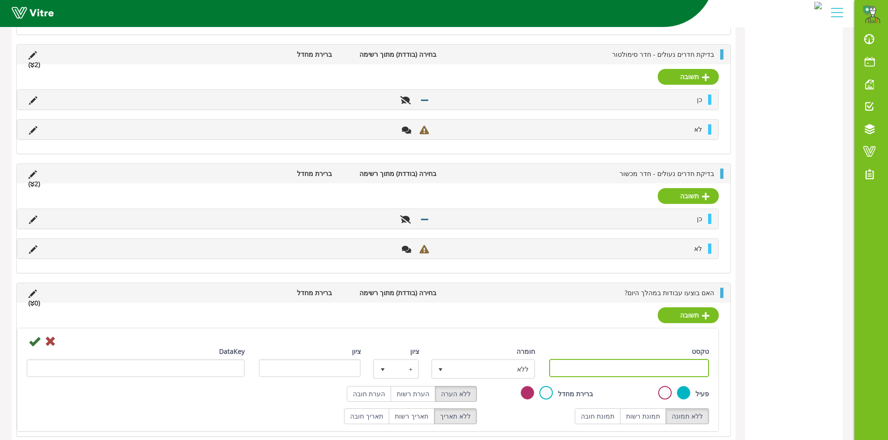
click at [639, 372] on input "טקסט" at bounding box center [629, 368] width 160 height 18
type input "כן"
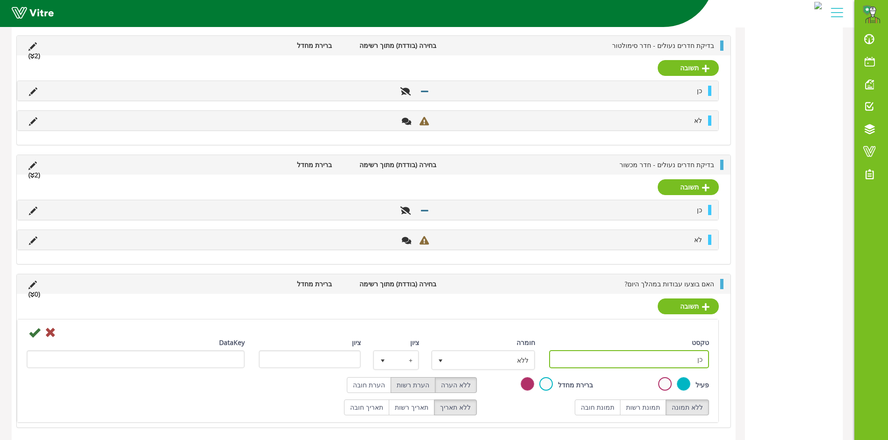
scroll to position [332, 0]
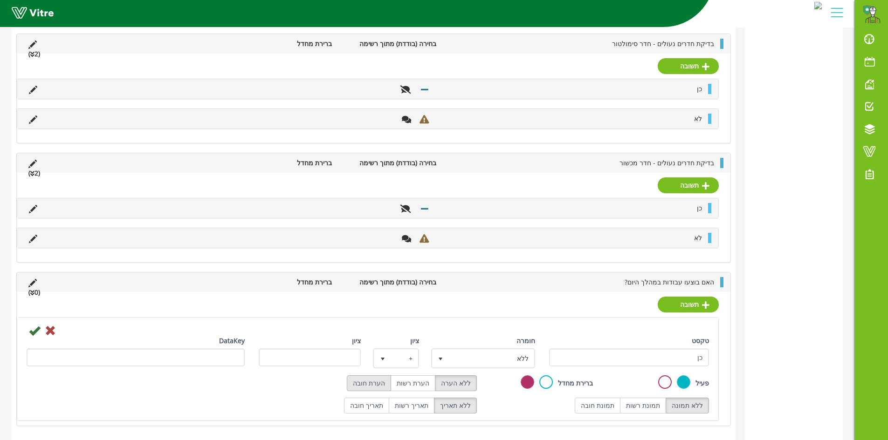
click at [388, 379] on label "הערת חובה" at bounding box center [369, 384] width 44 height 16
radio input "true"
click at [35, 334] on icon at bounding box center [34, 330] width 11 height 11
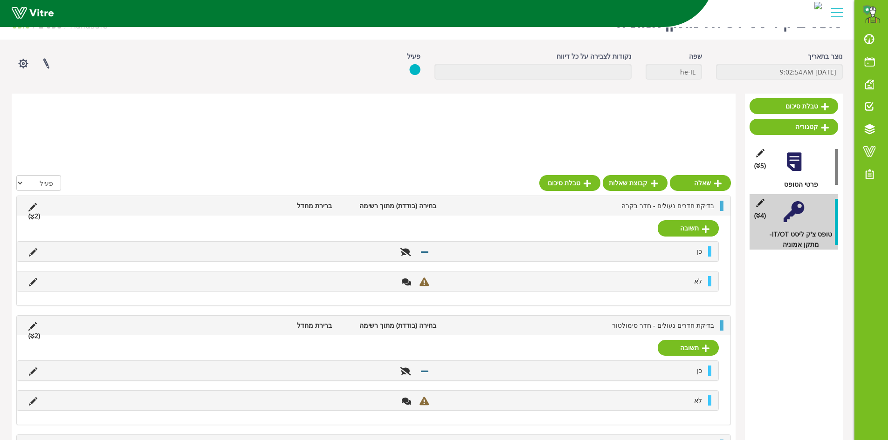
scroll to position [231, 0]
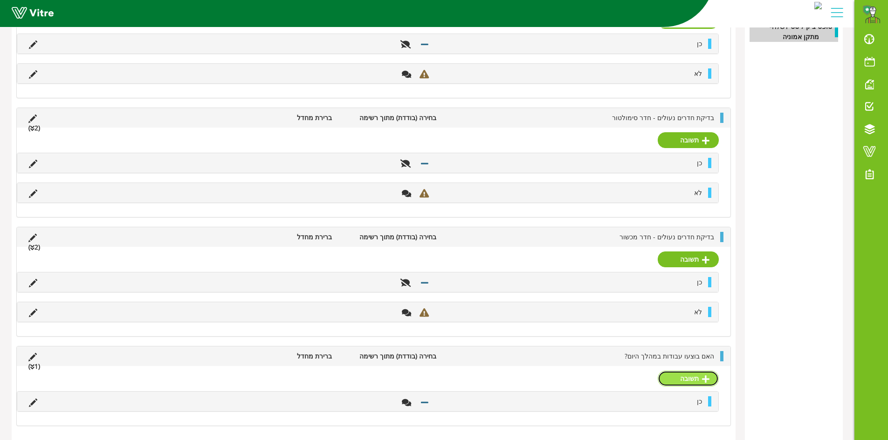
click at [700, 381] on link "תשובה" at bounding box center [687, 379] width 61 height 16
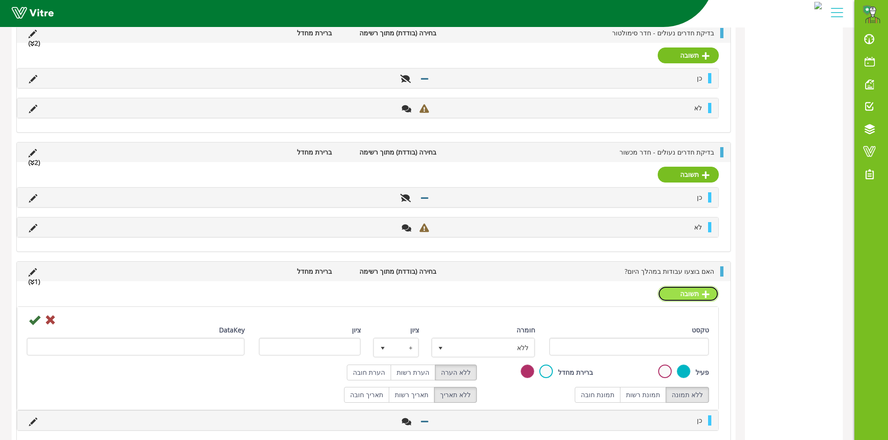
scroll to position [335, 0]
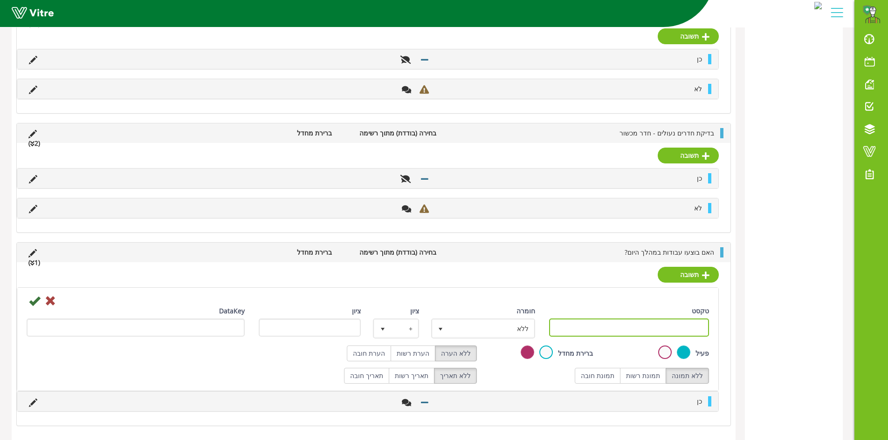
click at [661, 322] on input "טקסט" at bounding box center [629, 328] width 160 height 18
type input "לא"
click at [34, 308] on div "DataKey" at bounding box center [136, 321] width 218 height 31
click at [37, 299] on icon at bounding box center [34, 300] width 11 height 11
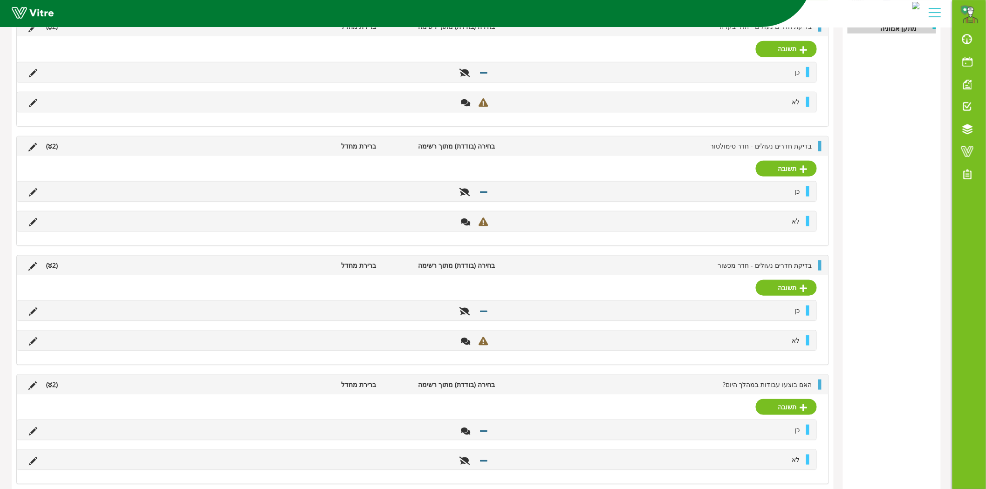
scroll to position [0, 0]
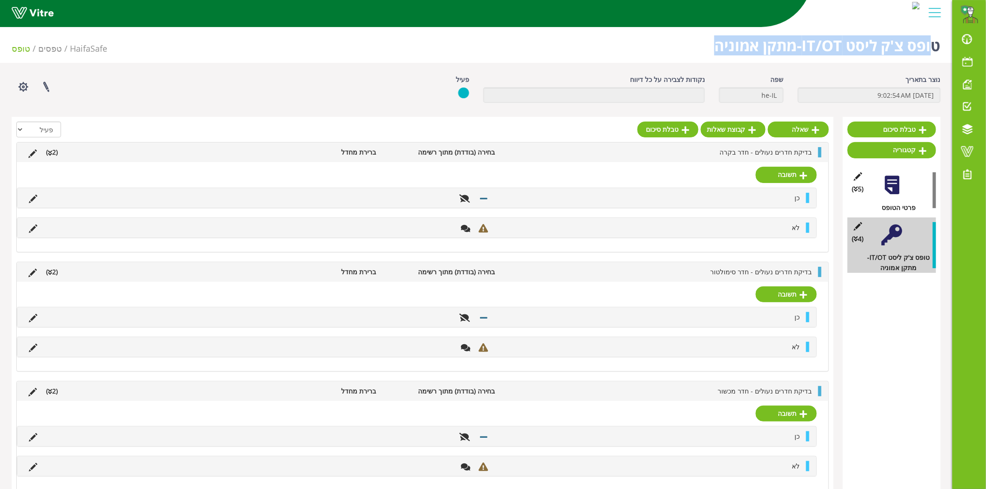
drag, startPoint x: 719, startPoint y: 49, endPoint x: 934, endPoint y: 51, distance: 214.4
click at [894, 51] on h1 "טופס צ'ק ליסט IT/OT-מתקן אמוניה" at bounding box center [827, 43] width 226 height 40
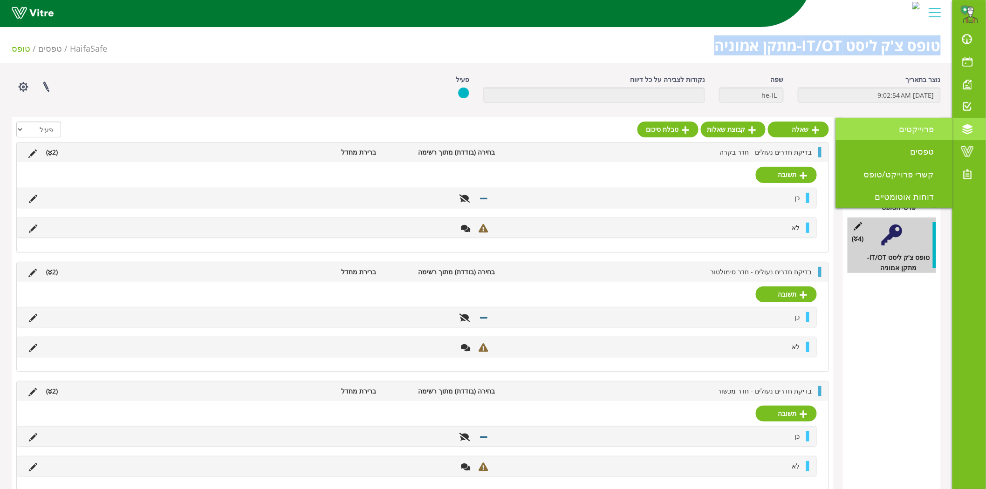
click at [894, 134] on link "פרוייקטים" at bounding box center [894, 129] width 116 height 22
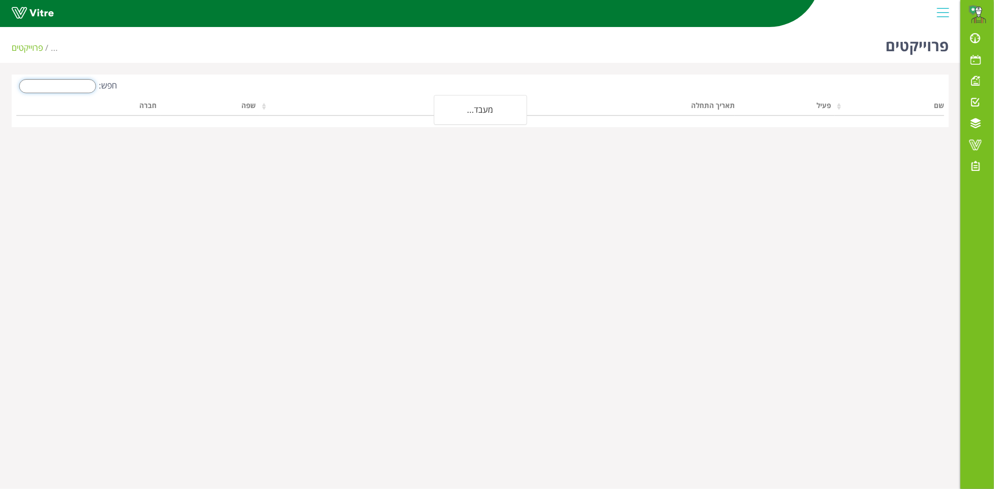
click at [81, 89] on input "חפש:" at bounding box center [57, 86] width 77 height 14
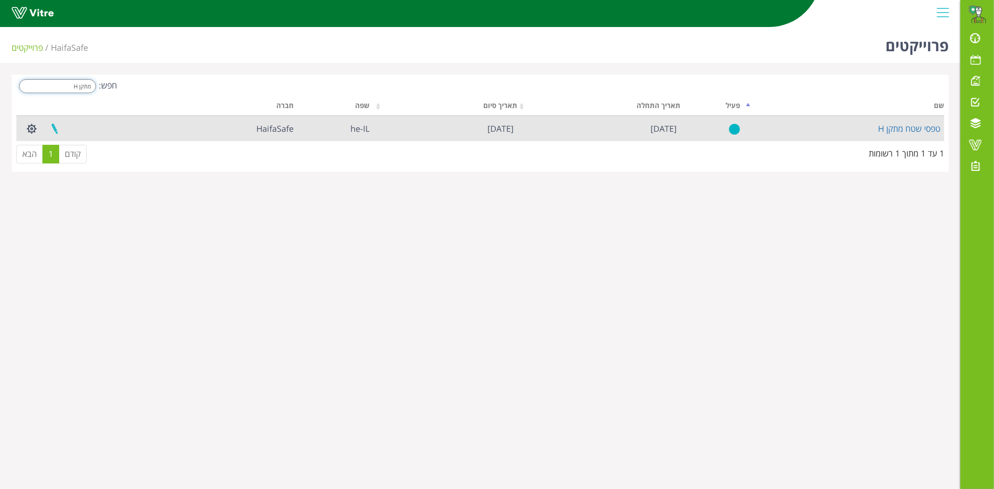
type input "מתקן H"
click at [54, 129] on link at bounding box center [54, 128] width 23 height 25
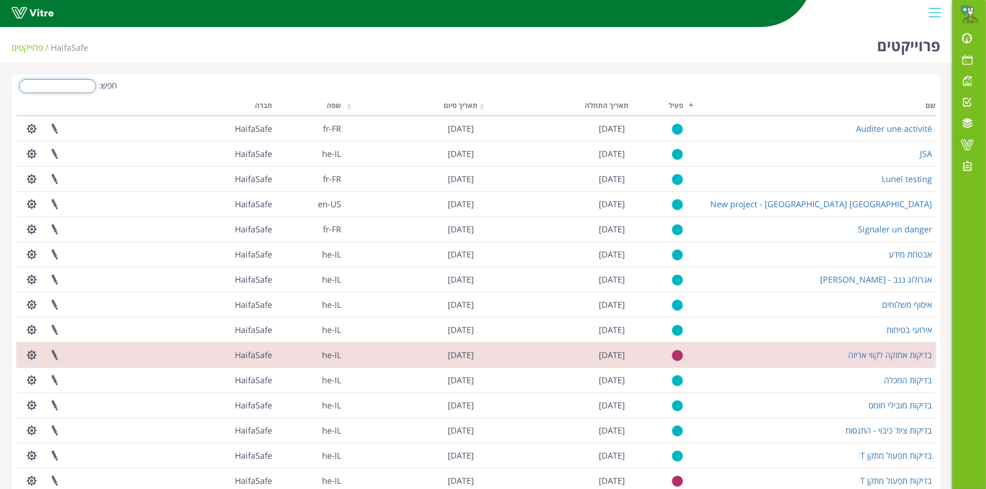
click at [91, 86] on input "חפש:" at bounding box center [57, 86] width 77 height 14
type input "נ"
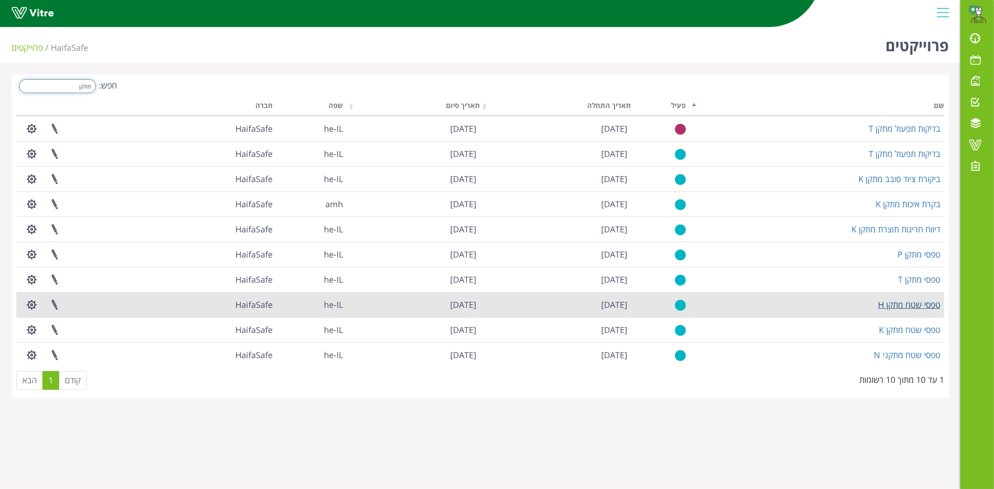
type input "מתקן"
click at [913, 309] on link "טפסי שטח מתקן H" at bounding box center [909, 304] width 62 height 11
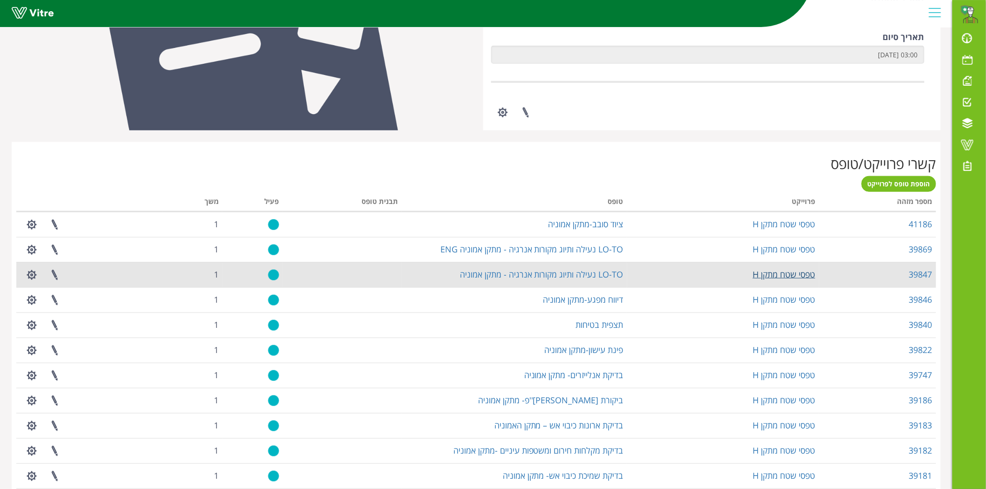
scroll to position [310, 0]
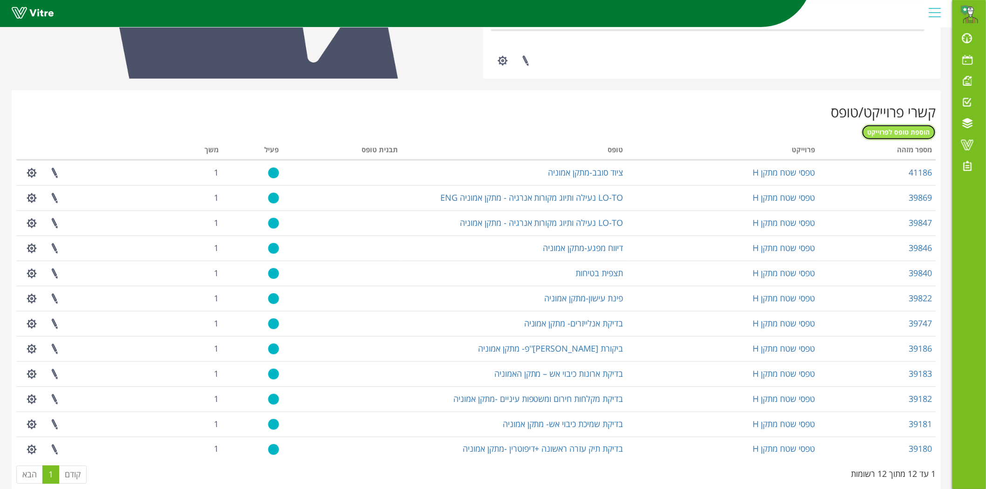
click at [888, 132] on span "הוספת טופס לפרוייקט" at bounding box center [899, 132] width 62 height 9
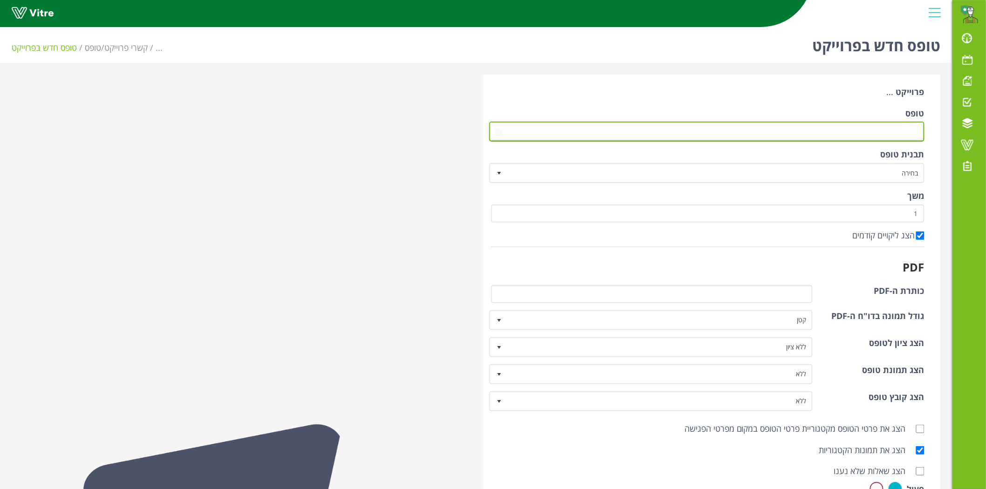
click at [871, 133] on span at bounding box center [715, 131] width 417 height 17
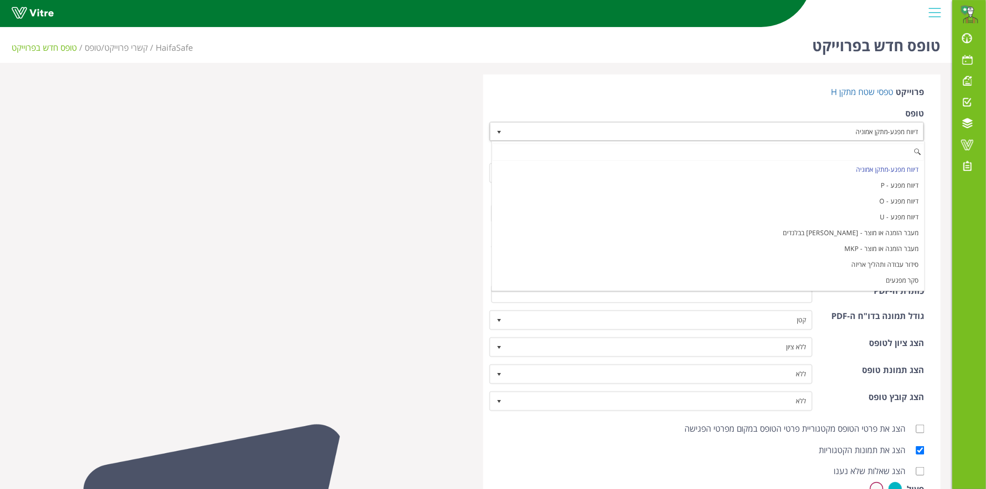
paste input "טופס צ'ק ליסט IT/OT-מתקן אמוניה"
type input "טופס צ'ק ליסט IT/OT-מתקן אמוניה"
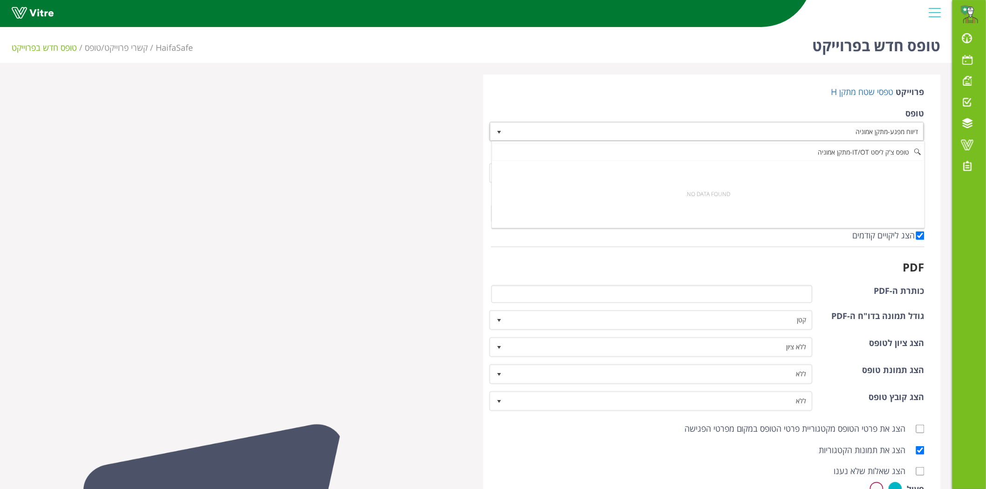
drag, startPoint x: 800, startPoint y: 151, endPoint x: 944, endPoint y: 137, distance: 144.7
click at [944, 137] on body "Aviad.Tzarfati@haifa-group.com התראות והודעות לוח בקרה לוח שנה מענה על טופס משי…" at bounding box center [493, 375] width 986 height 705
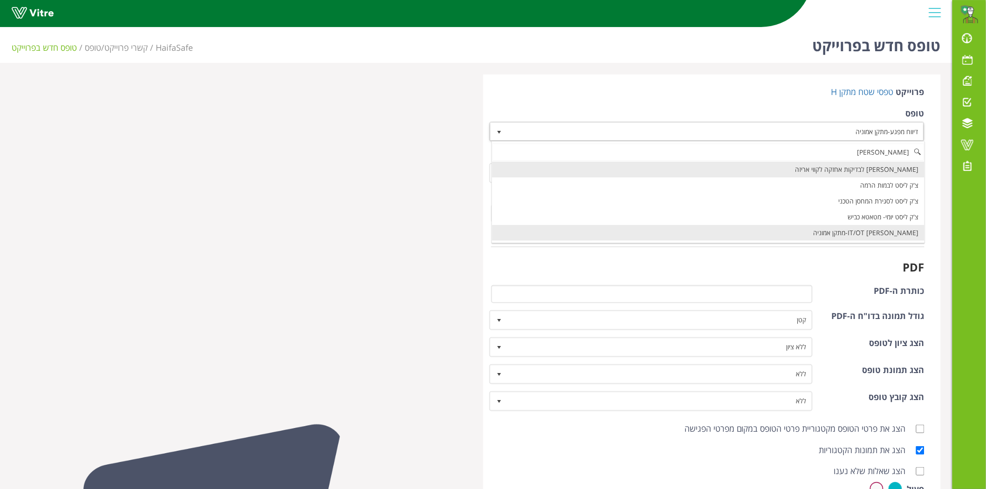
click at [864, 228] on li "[PERSON_NAME] IT/OT-מתקן אמוניה" at bounding box center [708, 233] width 432 height 16
type input "צ'ק לי"
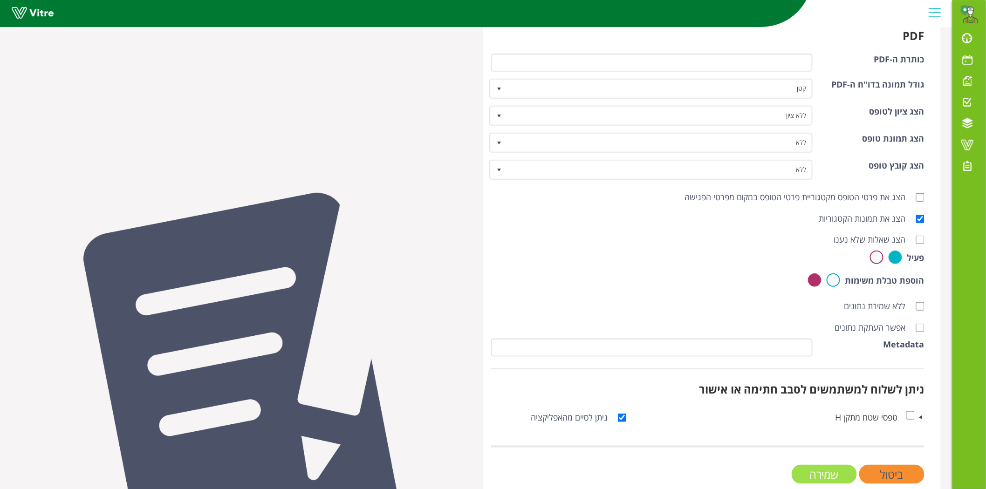
scroll to position [245, 0]
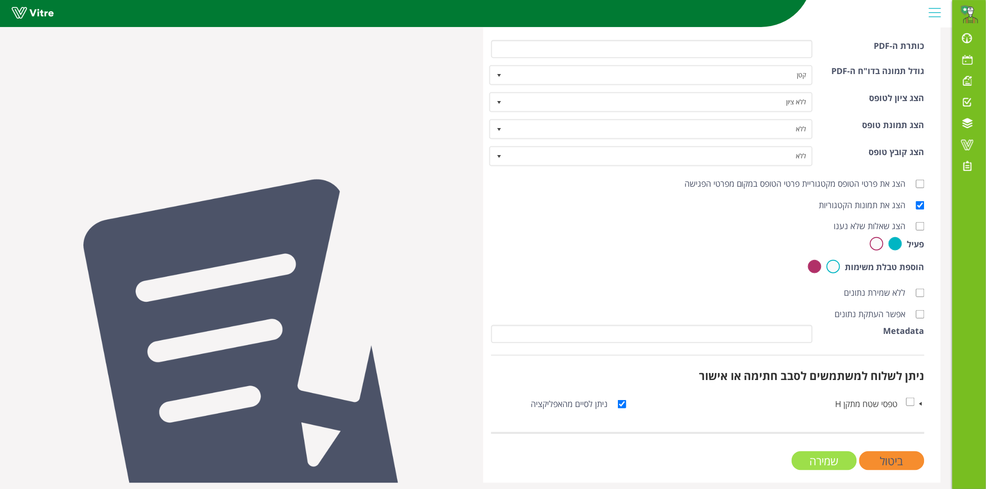
click at [835, 454] on input "שמירה" at bounding box center [824, 461] width 65 height 19
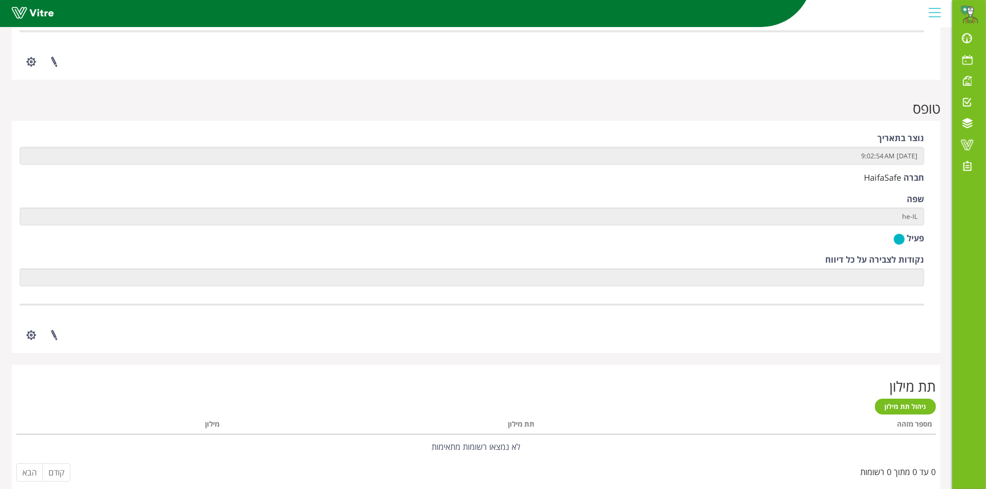
scroll to position [1087, 0]
